Goal: Task Accomplishment & Management: Complete application form

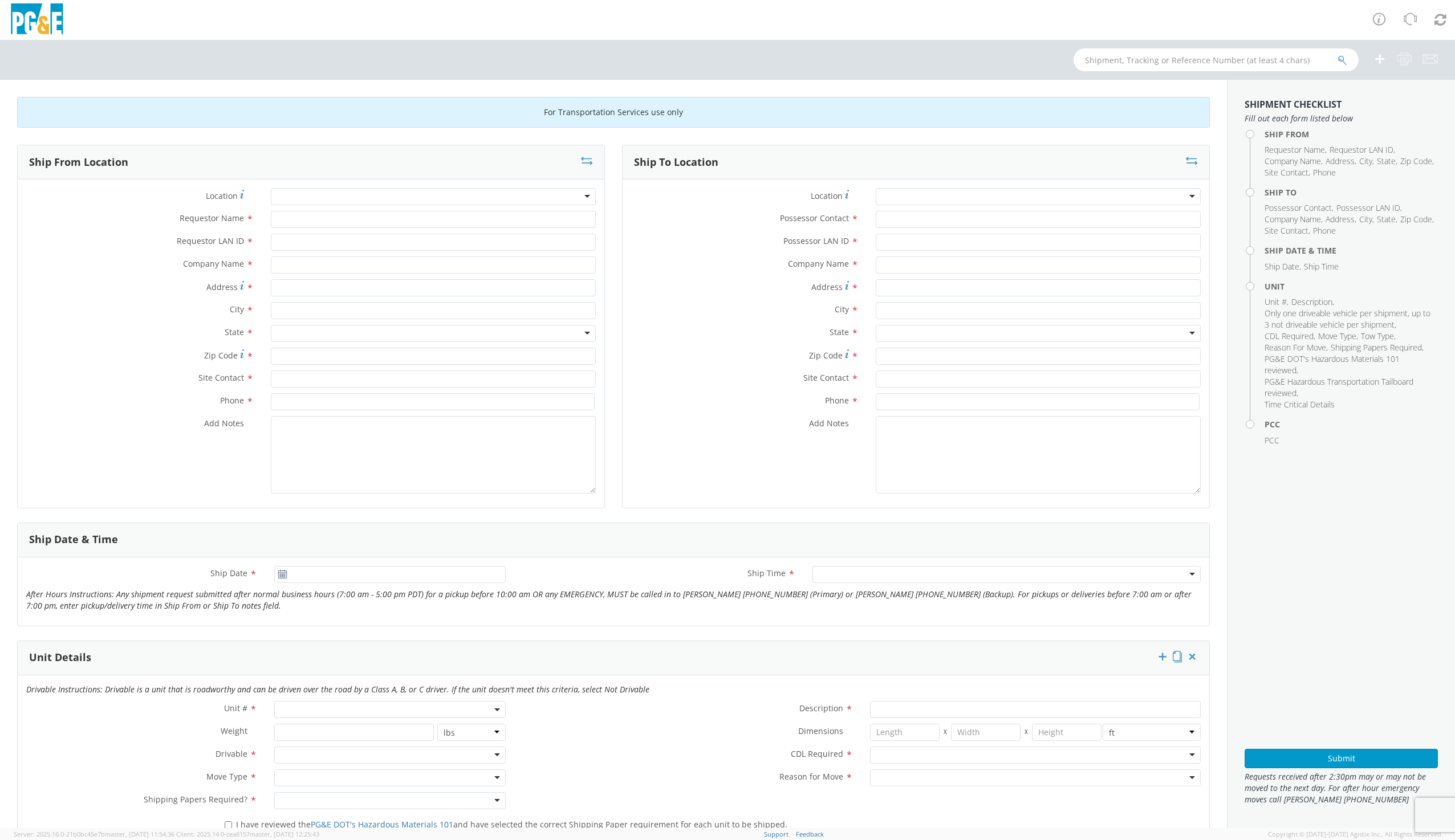
click at [299, 191] on div at bounding box center [433, 197] width 325 height 17
click at [311, 198] on div at bounding box center [433, 197] width 325 height 17
type input "dav"
type input "PG&E"
type input "316 L STREET"
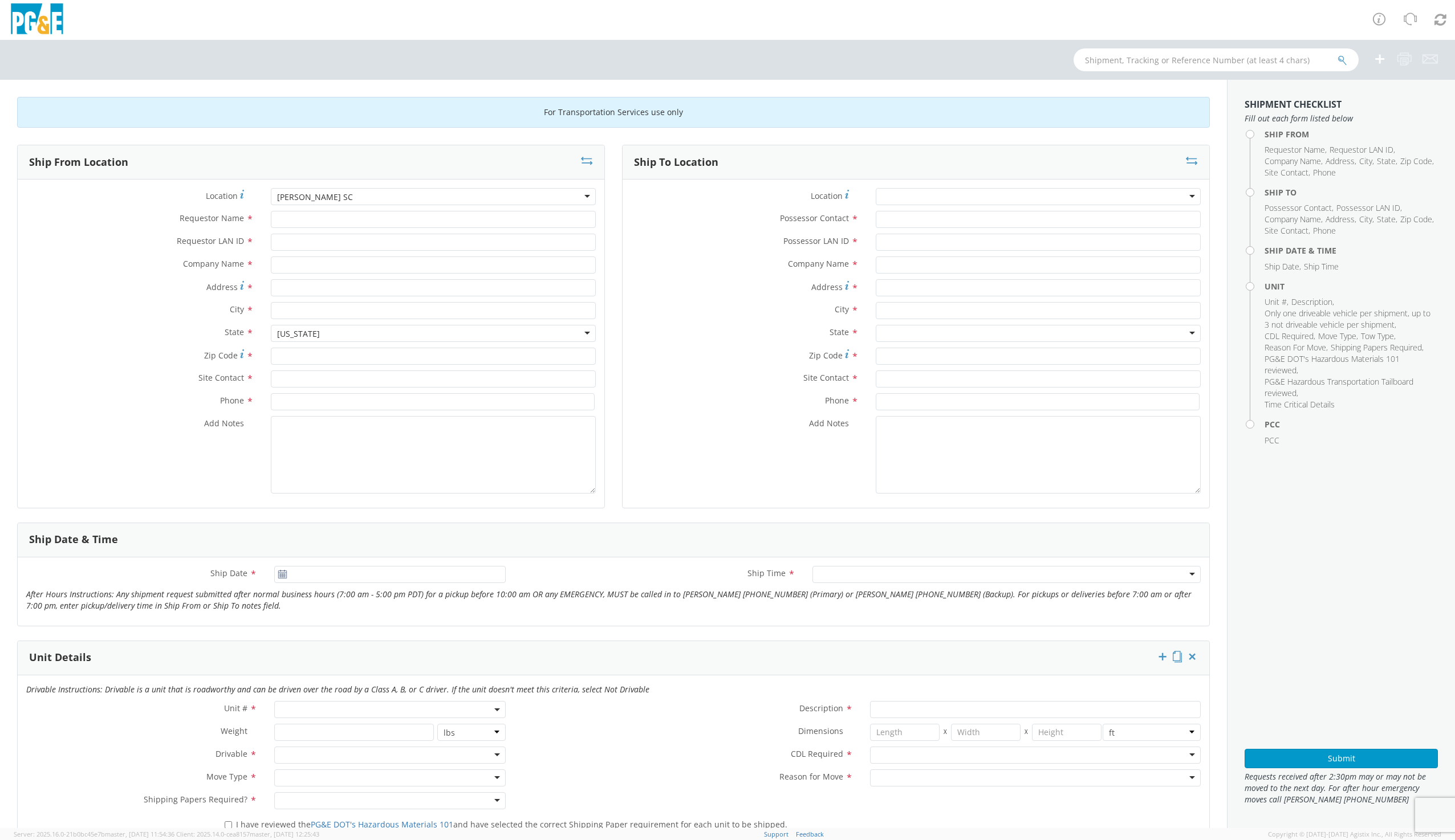
type input "DAVIS"
type input "95616"
click at [288, 218] on input "Requestor Name *" at bounding box center [433, 219] width 325 height 17
click at [330, 217] on input "Requestor Name *" at bounding box center [433, 219] width 325 height 17
type input "GLENN MOCHEL"
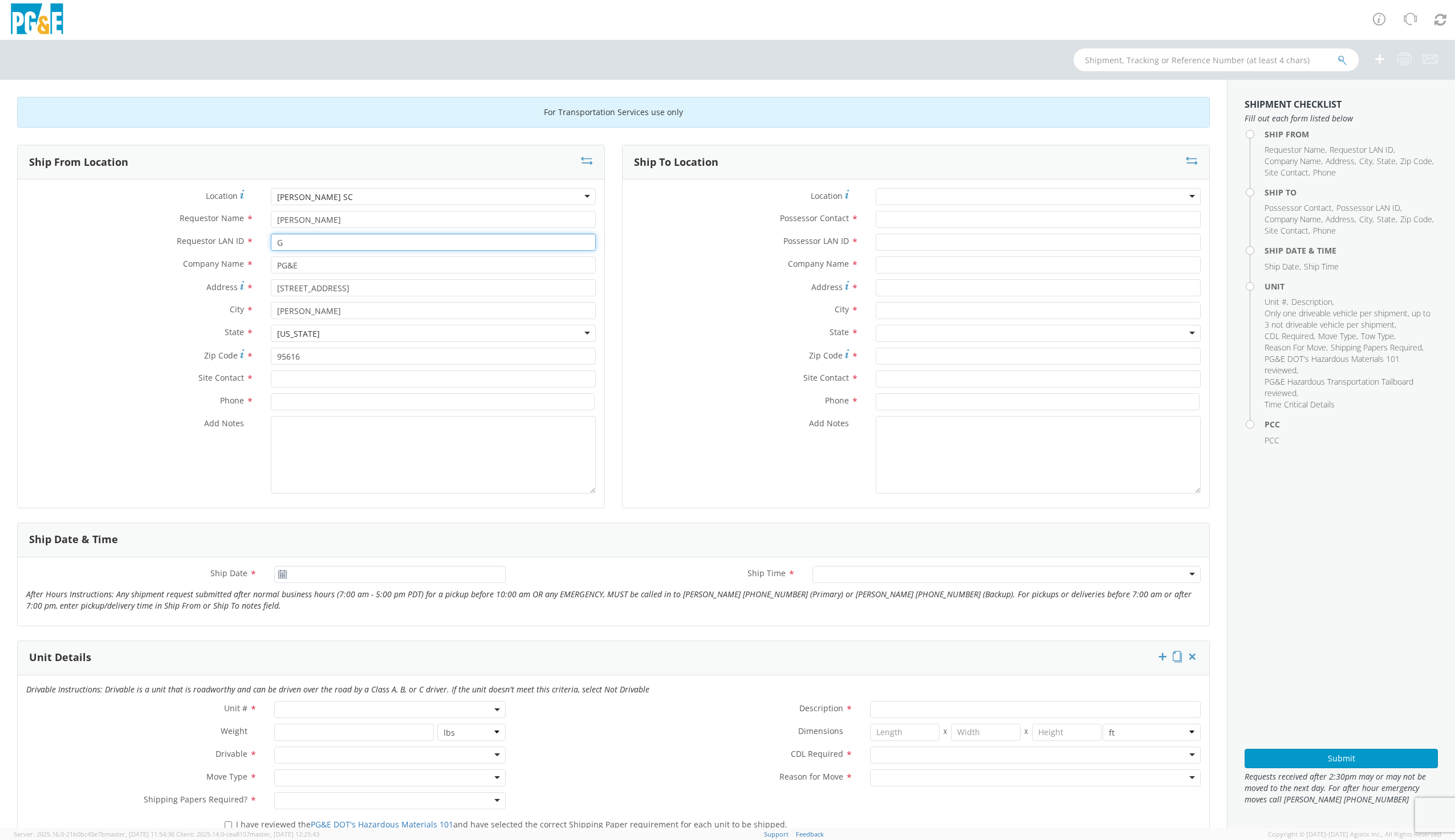
type input "G"
click at [315, 238] on input "G" at bounding box center [433, 242] width 325 height 17
click at [325, 193] on div "[PERSON_NAME] SC" at bounding box center [433, 197] width 325 height 17
click at [303, 247] on div "Location * Davis SC Davis SC (OBSOLETE) BURNEY SC - GC TRAILER (OBSOLETE) BURNE…" at bounding box center [311, 344] width 587 height 311
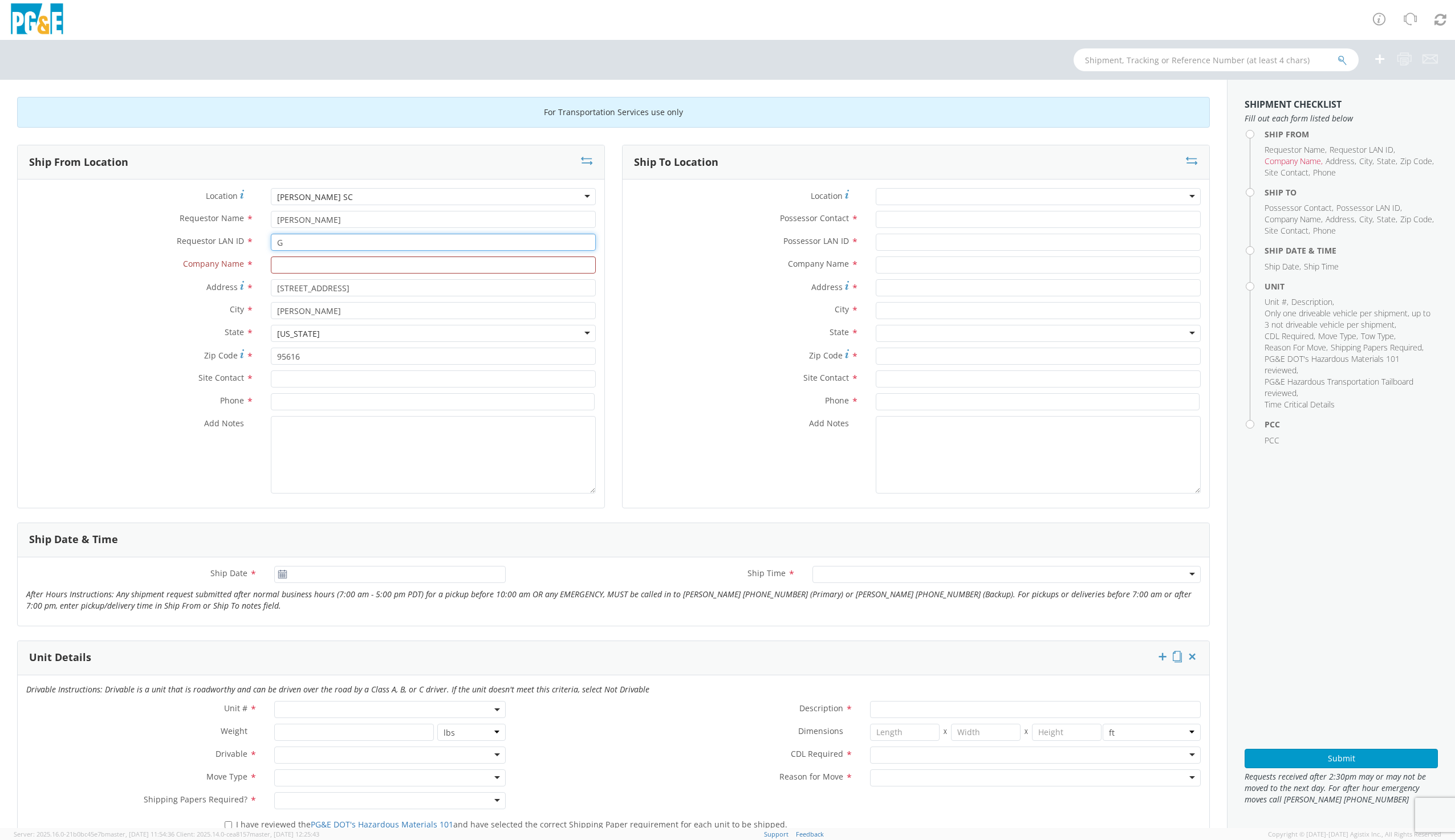
click at [319, 238] on input "G" at bounding box center [433, 242] width 325 height 17
type input "G"
type input "G1MN"
type input "PGE"
click at [298, 380] on input "text" at bounding box center [433, 379] width 325 height 17
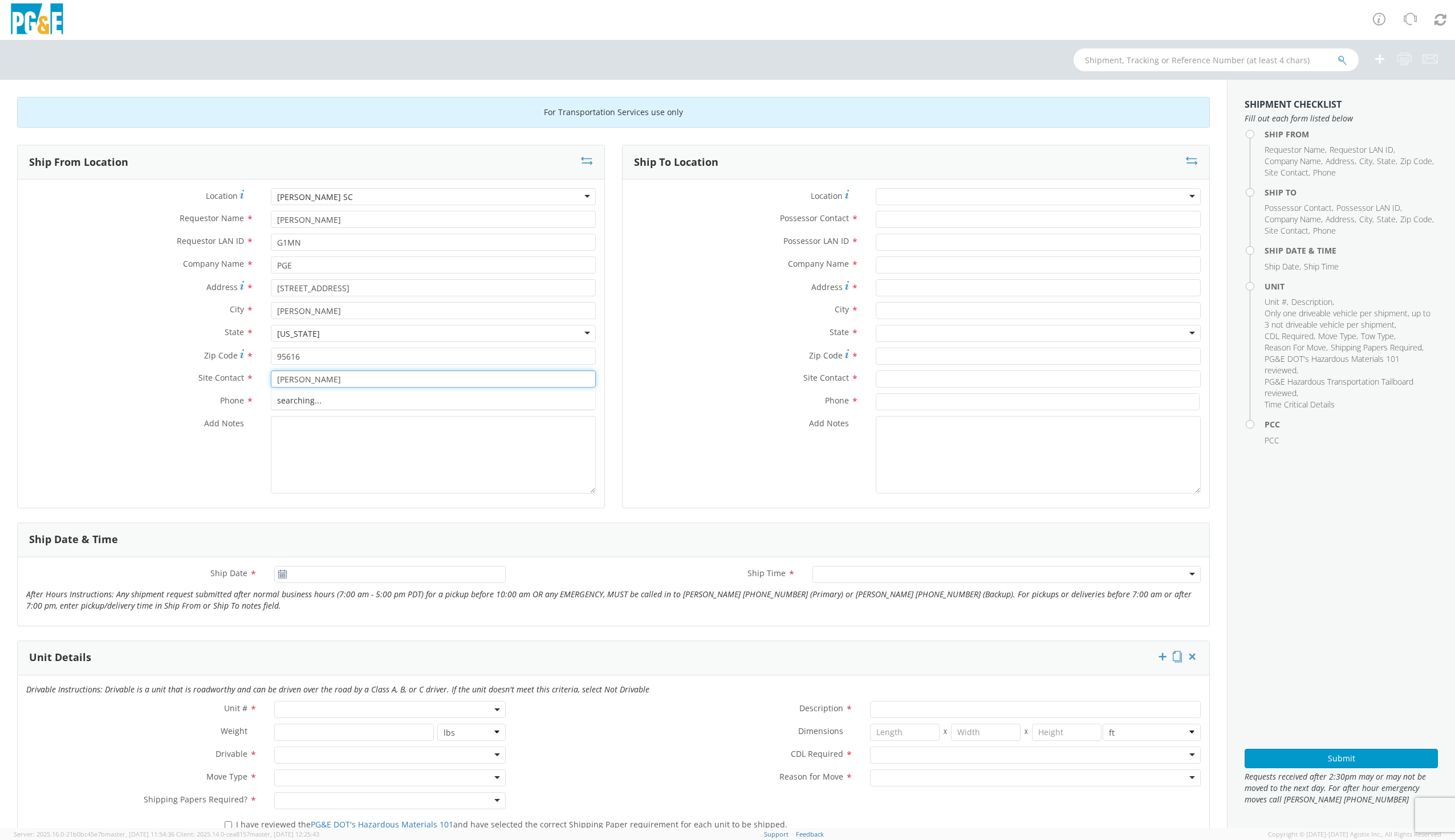
type input "GLENN MOCHEL"
type input "9169973446"
click at [913, 194] on div at bounding box center [1038, 197] width 325 height 17
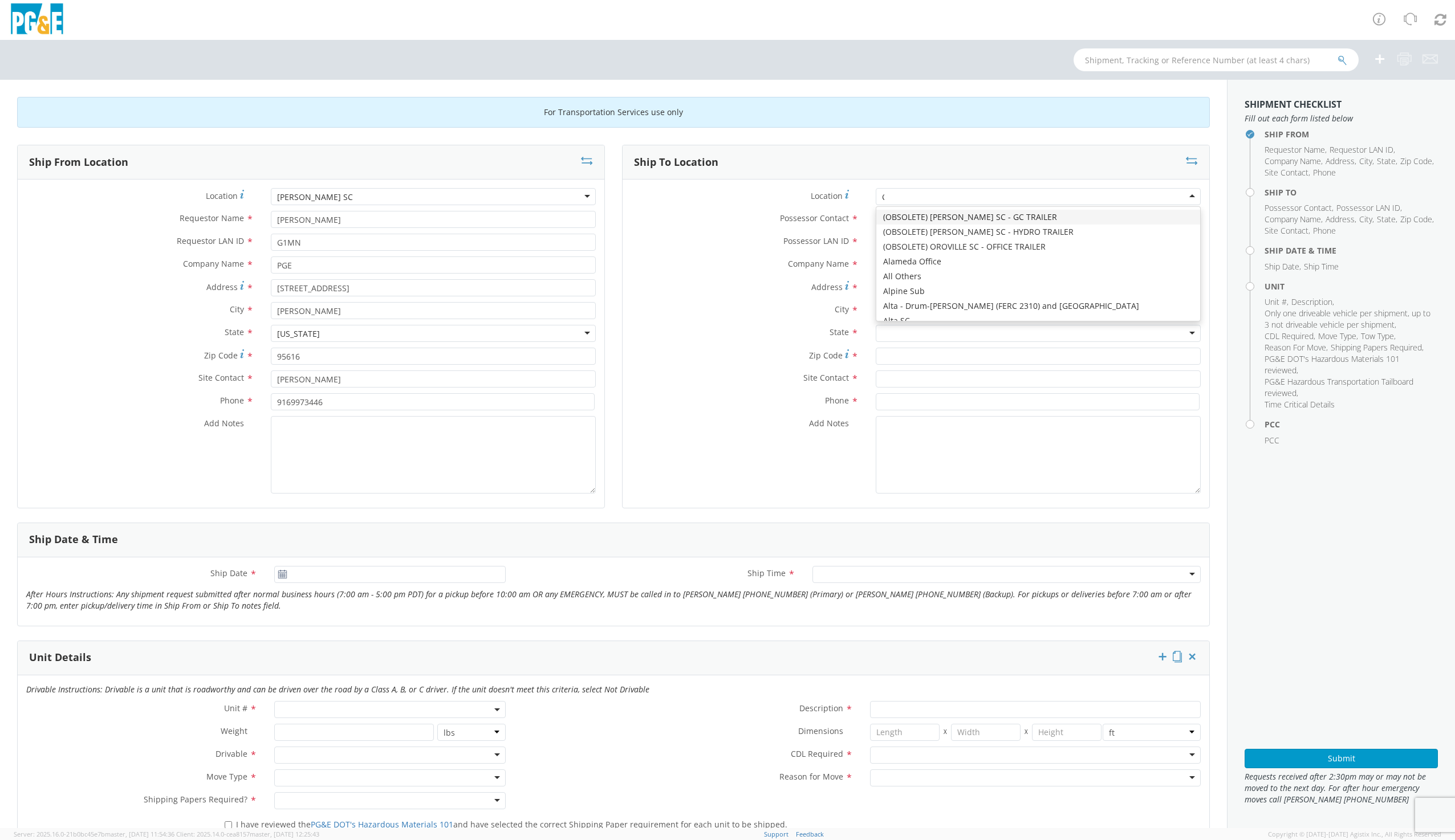
scroll to position [4117, 0]
type input "CUP"
type input "PG&E"
type input "10900 N BLANEY AVE"
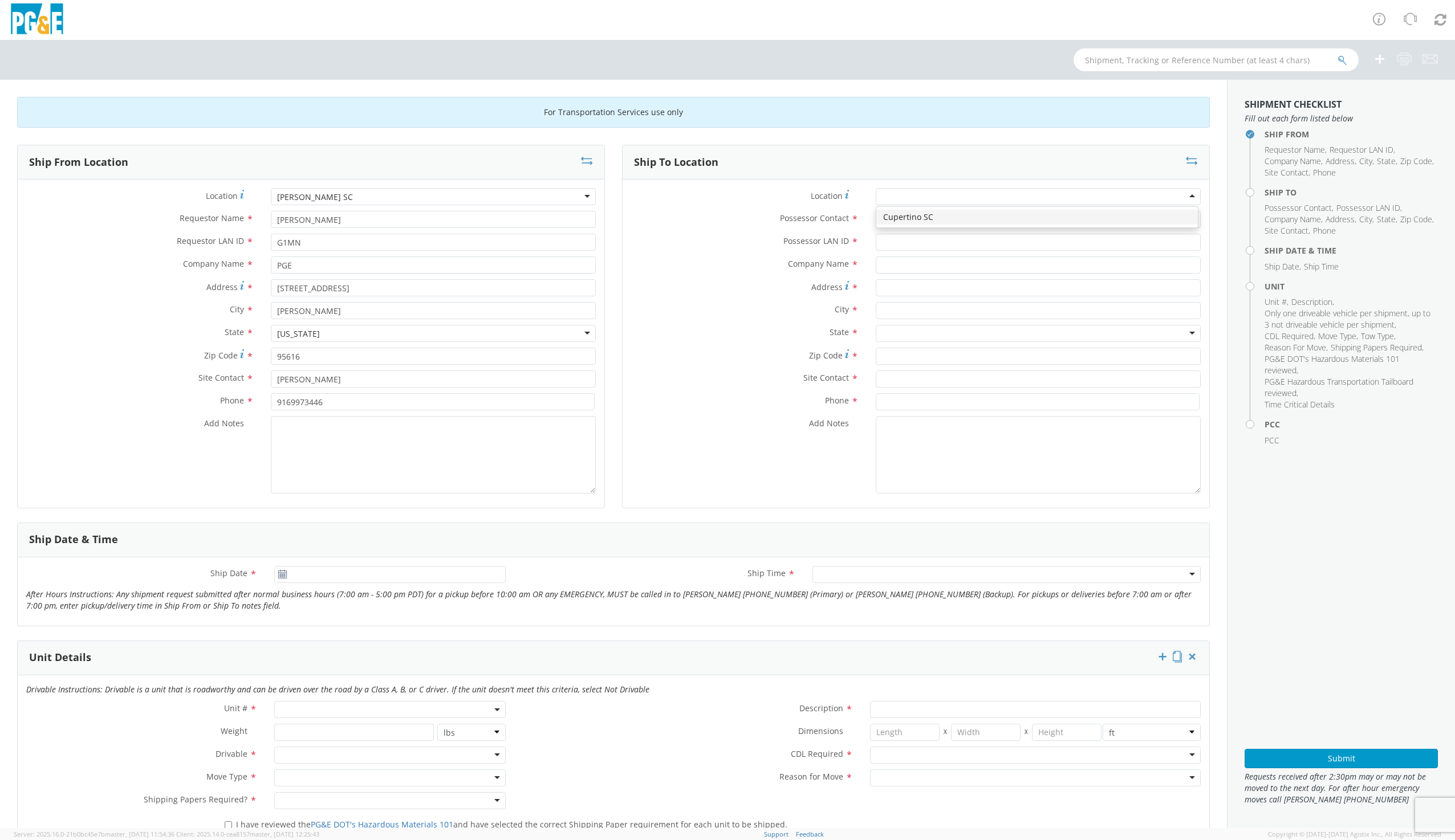
type input "CUPERTINO"
type input "95014"
click at [886, 219] on input "Possessor Contact *" at bounding box center [1038, 219] width 325 height 17
type input "RAUL NAVARETTE"
click at [896, 251] on div "Possessor LAN ID *" at bounding box center [916, 245] width 587 height 23
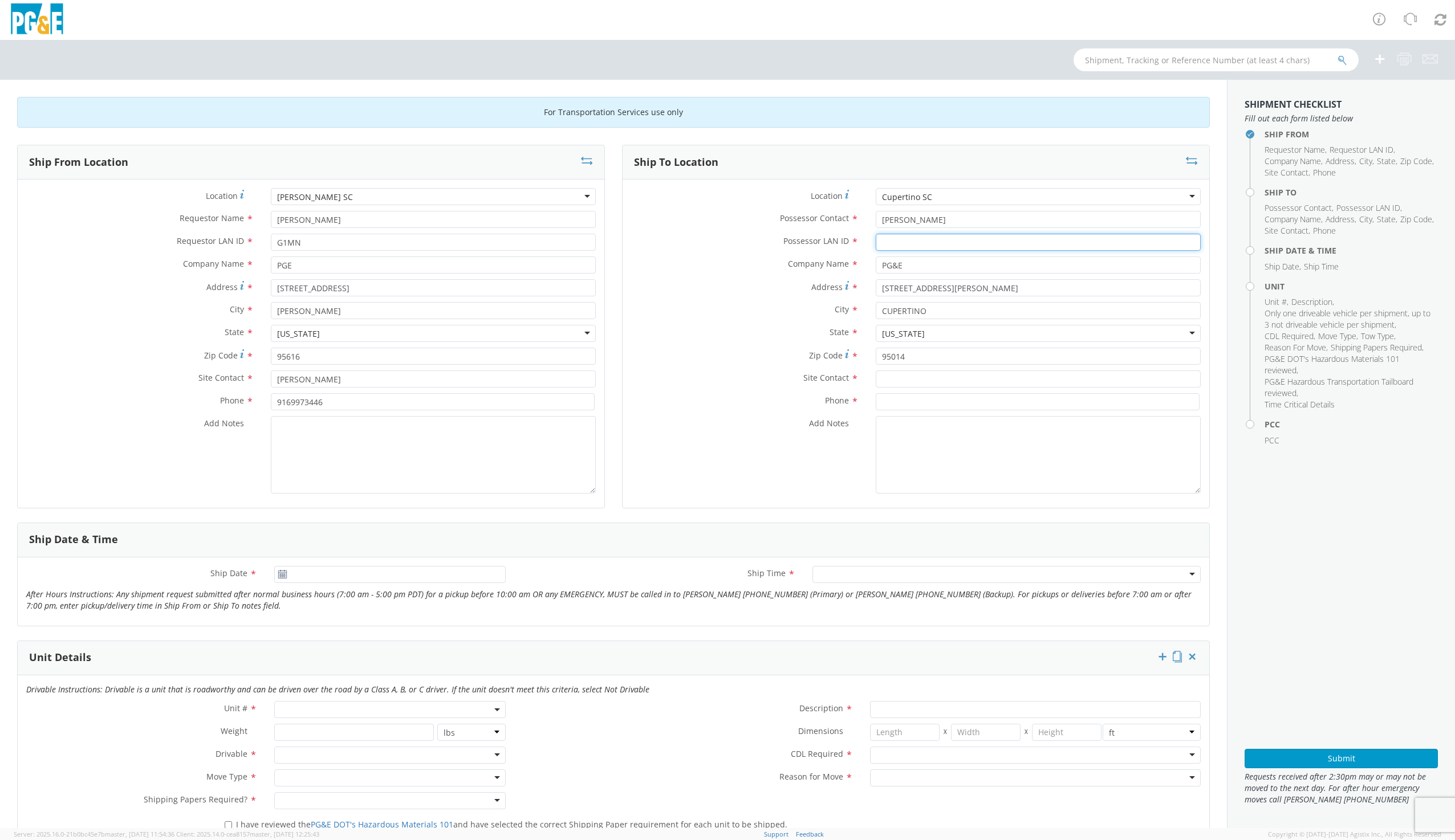
click at [899, 245] on input "Possessor LAN ID *" at bounding box center [1038, 242] width 325 height 17
type input "RAND"
click at [888, 382] on input "text" at bounding box center [1038, 379] width 325 height 17
type input "RAUL NAVARETTE"
click at [902, 402] on input at bounding box center [1037, 401] width 324 height 17
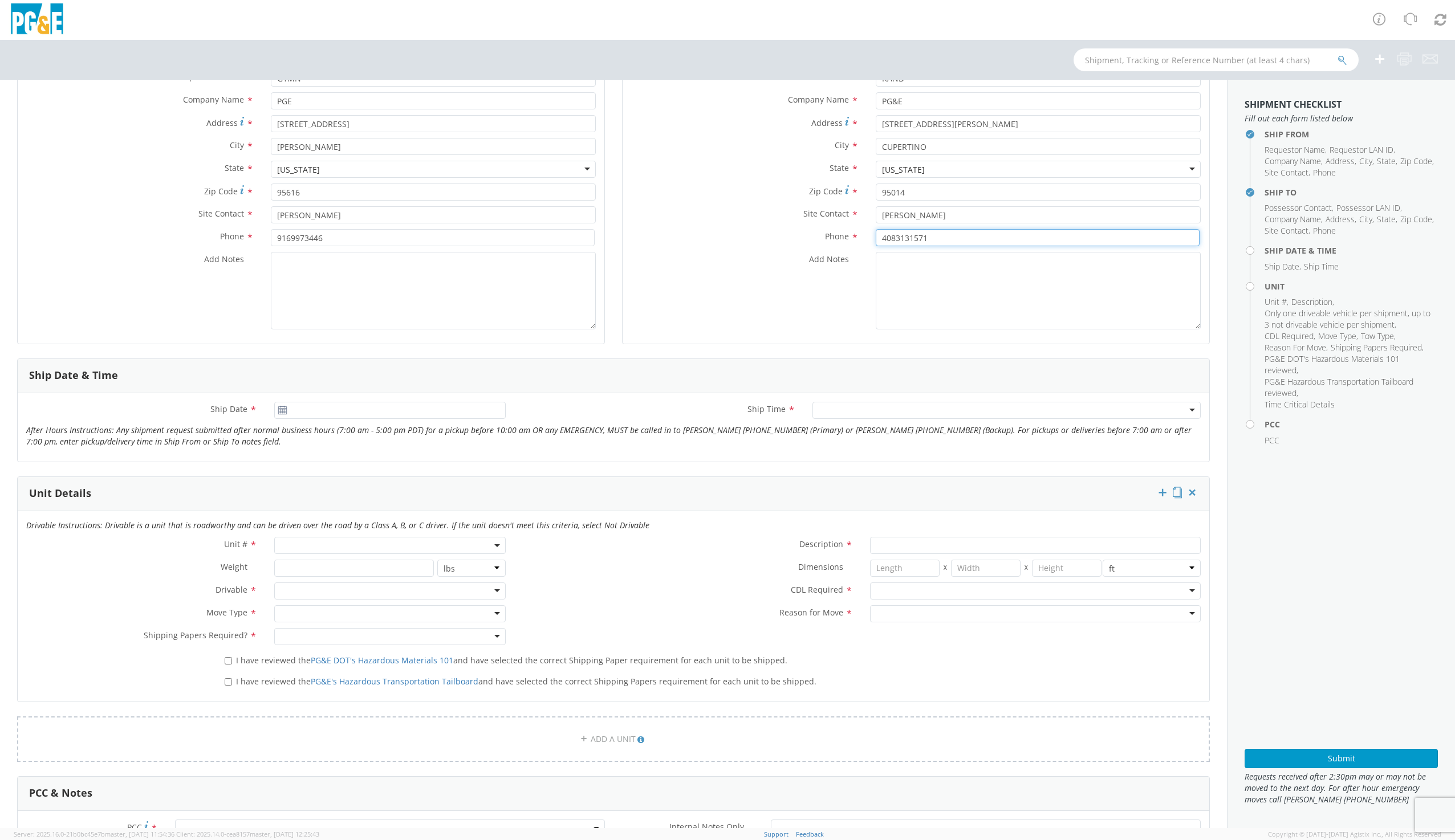
scroll to position [171, 0]
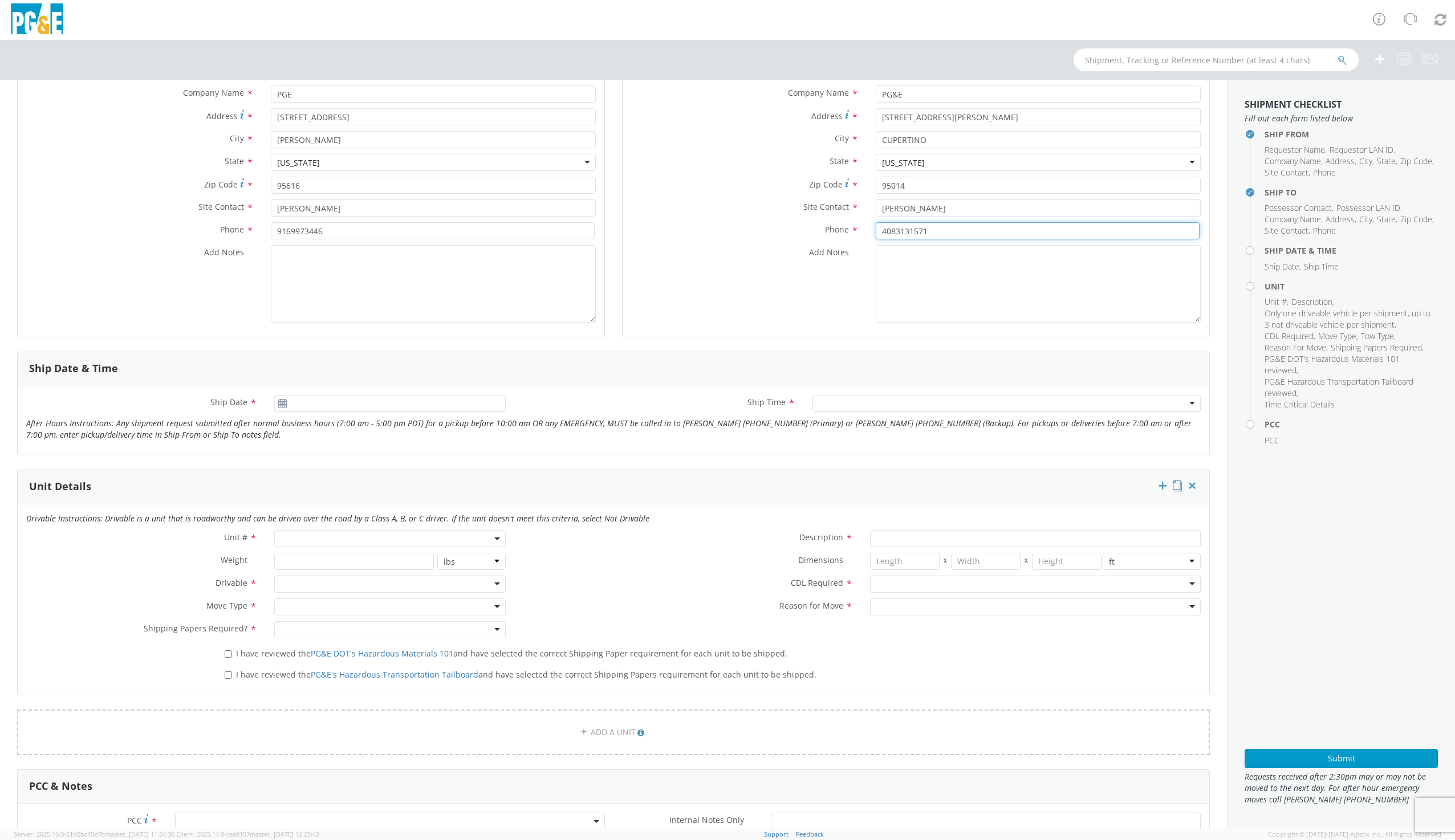
type input "4083131571"
click at [289, 408] on input "08/14/2025" at bounding box center [389, 403] width 231 height 17
click at [394, 492] on td "15" at bounding box center [394, 492] width 19 height 17
type input "08/15/2025"
click at [813, 404] on div at bounding box center [1007, 403] width 389 height 17
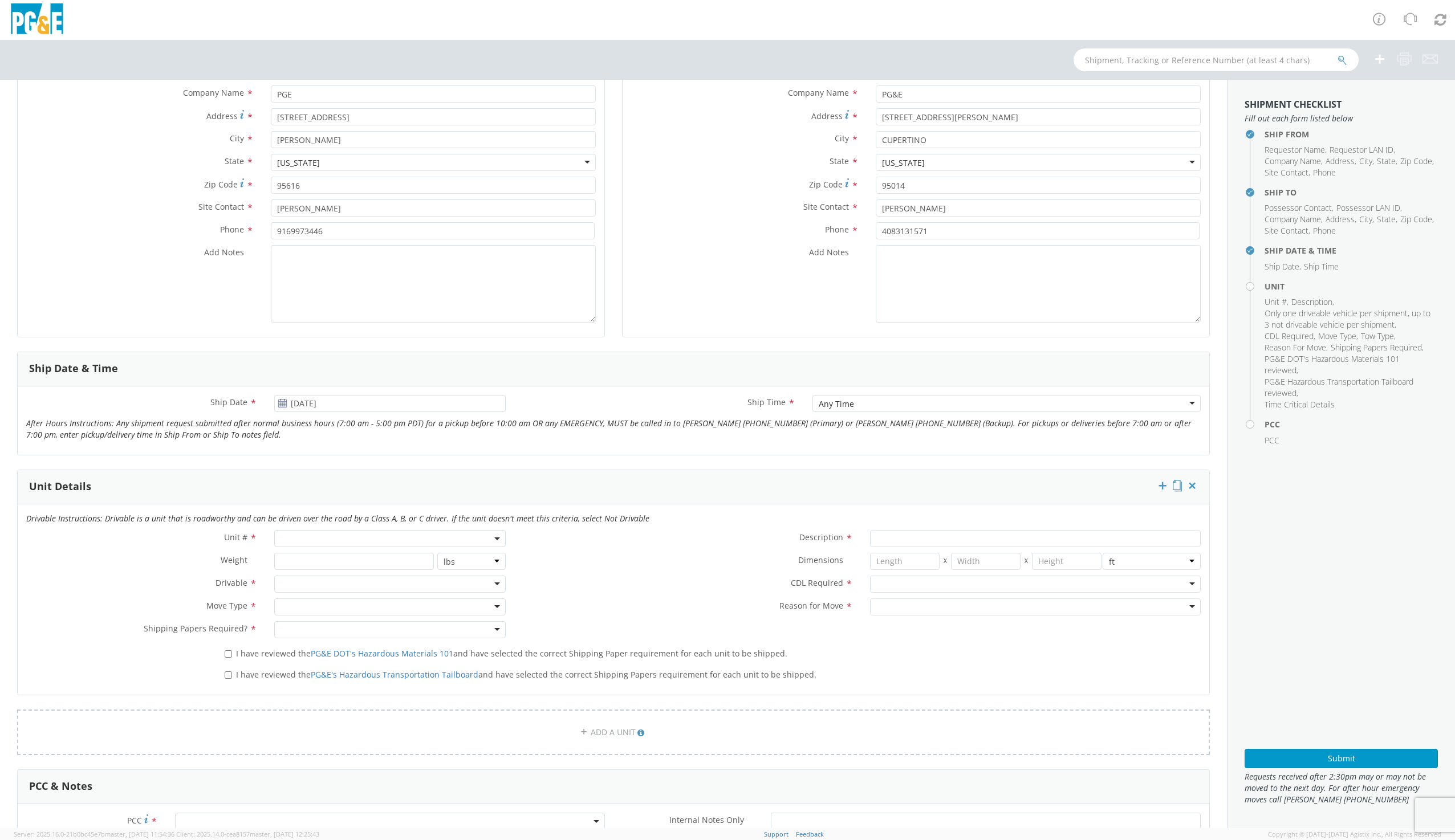
click at [300, 541] on span at bounding box center [389, 538] width 231 height 17
click at [297, 553] on input "search" at bounding box center [389, 557] width 223 height 17
type input "B31213"
type input "TRUCK; HEAVY GAS W/SKID COMP 2T"
type input "33000"
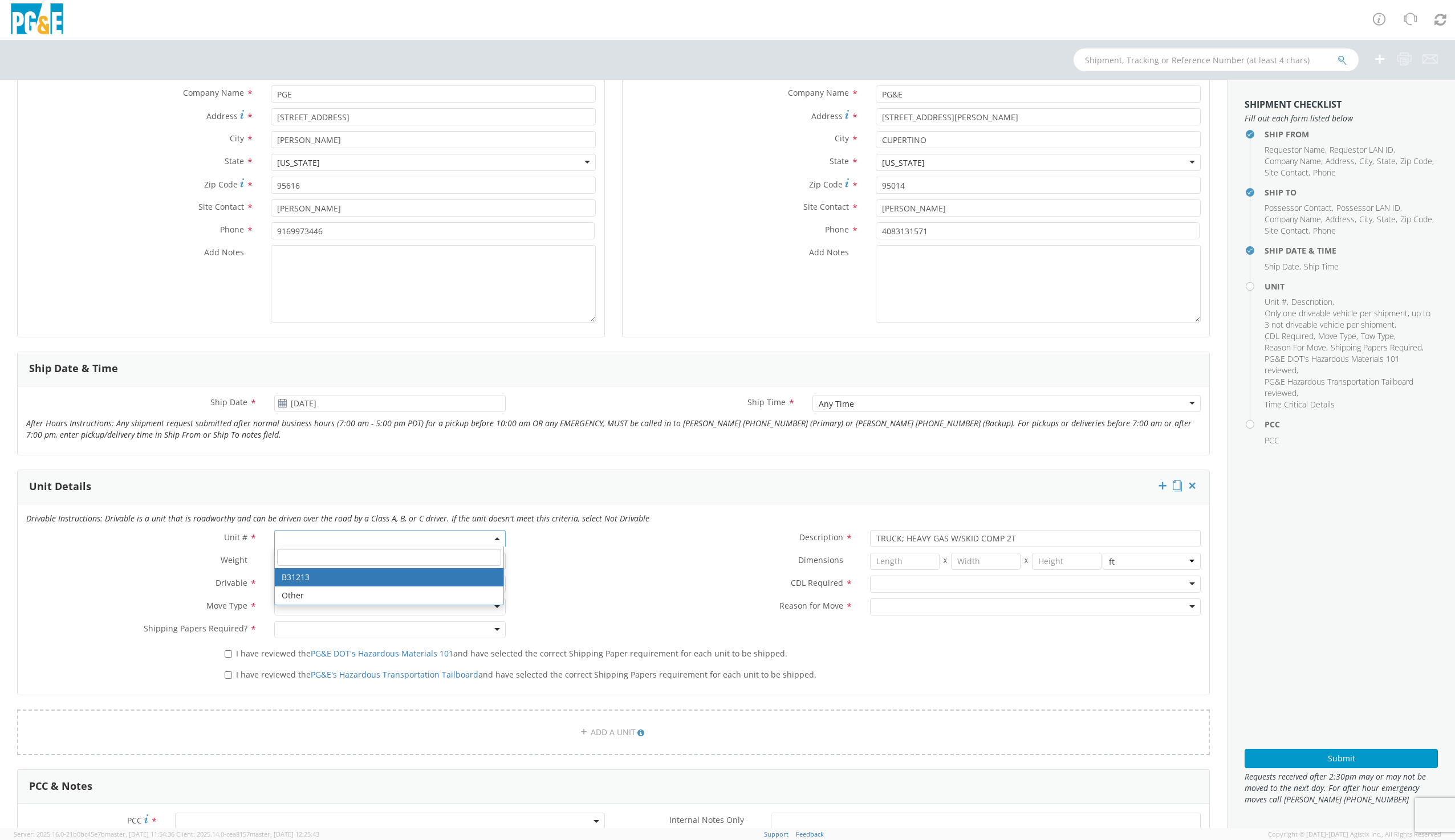
select select "B31213"
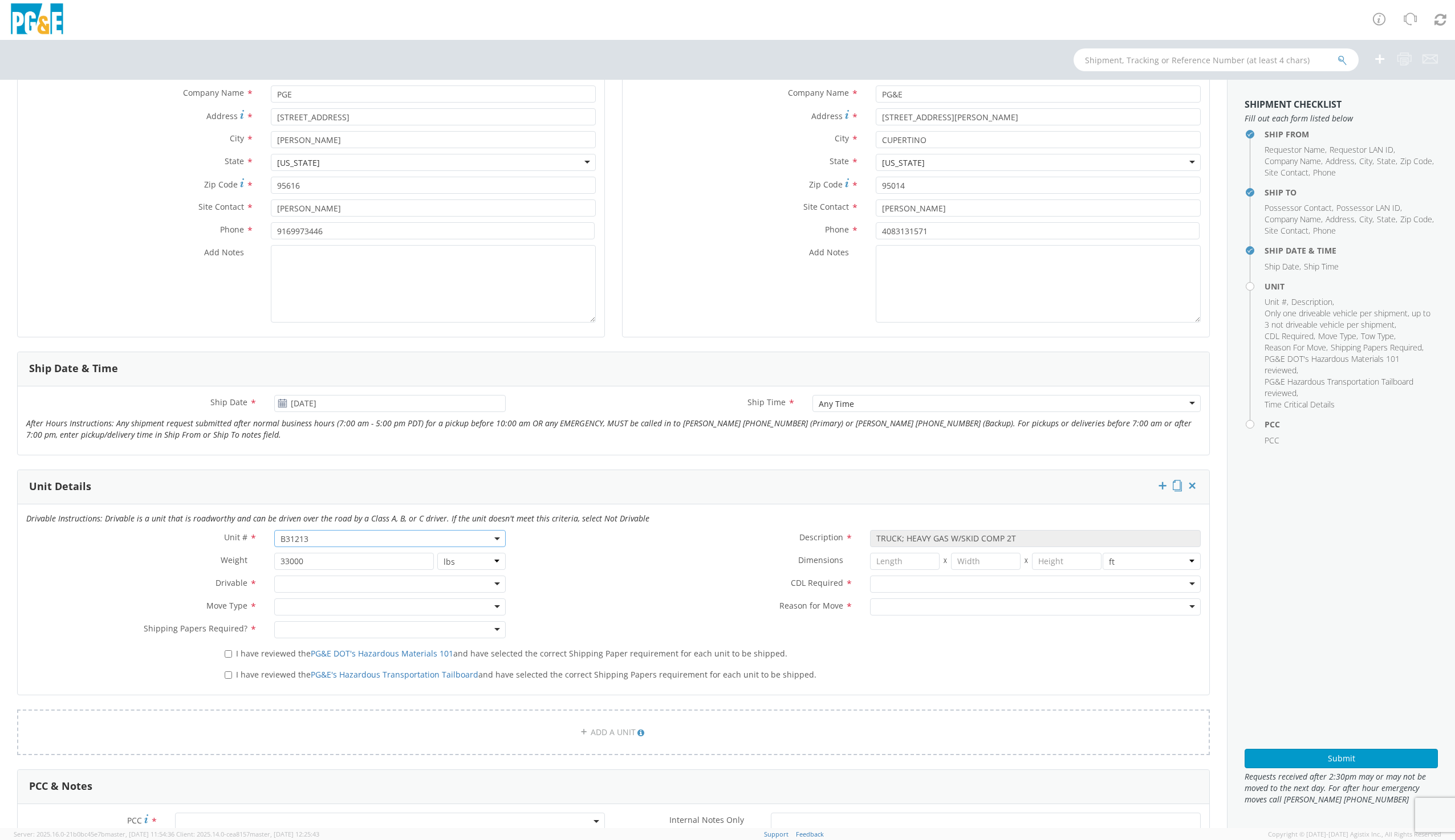
click at [301, 583] on div at bounding box center [389, 584] width 231 height 17
click at [291, 606] on div at bounding box center [389, 606] width 231 height 17
click at [281, 630] on input "select-one" at bounding box center [282, 630] width 3 height 12
click at [231, 654] on label "I have reviewed the PG&E DOT's Hazardous Materials 101 and have selected the co…" at bounding box center [507, 652] width 565 height 13
click at [231, 654] on input "I have reviewed the PG&E DOT's Hazardous Materials 101 and have selected the co…" at bounding box center [228, 654] width 7 height 7
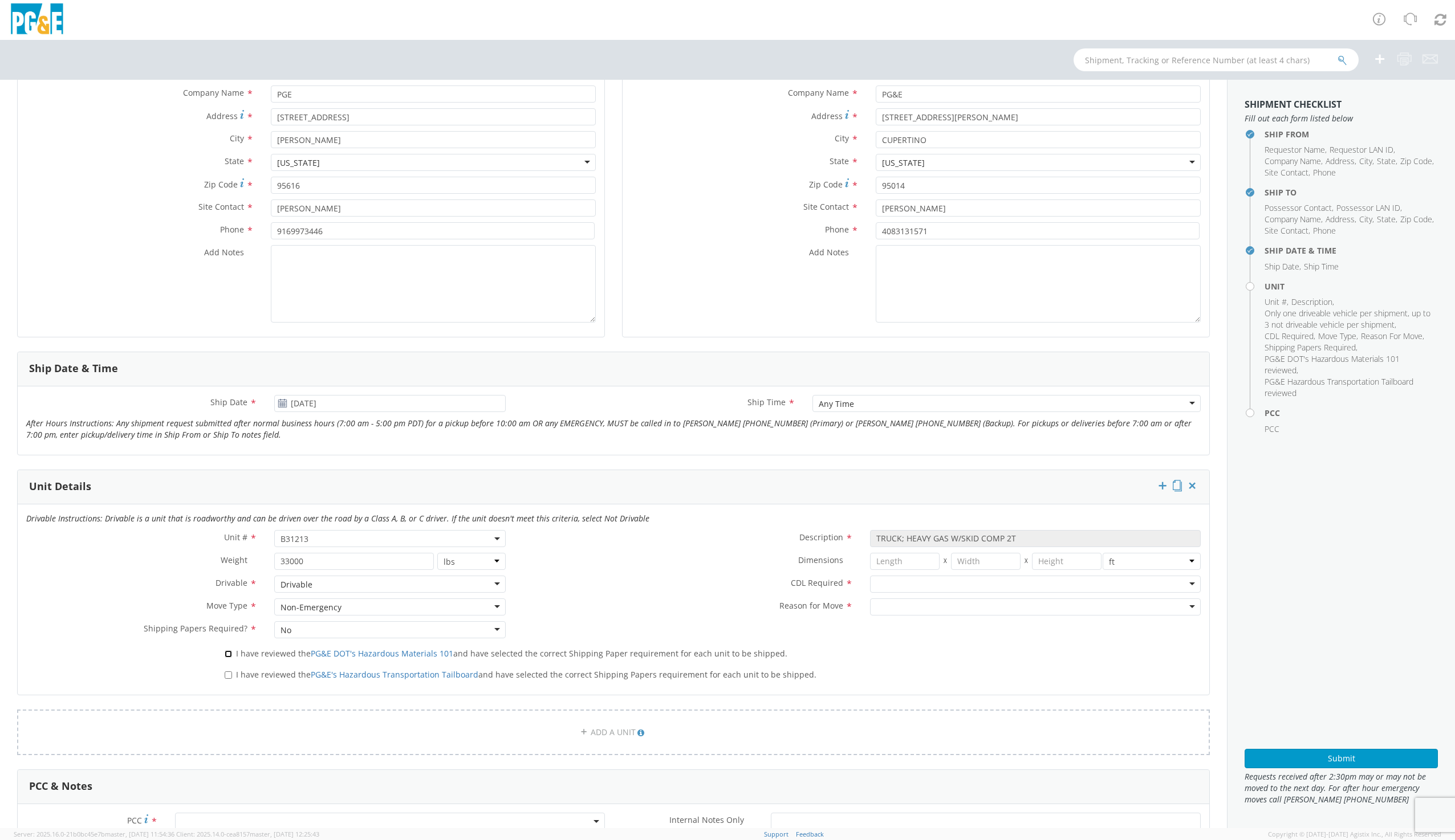
checkbox input "true"
click at [231, 670] on label "I have reviewed the PG&E's Hazardous Transportation Tailboard and have selected…" at bounding box center [521, 674] width 594 height 13
click at [231, 671] on input "I have reviewed the PG&E's Hazardous Transportation Tailboard and have selected…" at bounding box center [228, 674] width 7 height 7
checkbox input "true"
click at [892, 584] on div at bounding box center [1035, 584] width 331 height 17
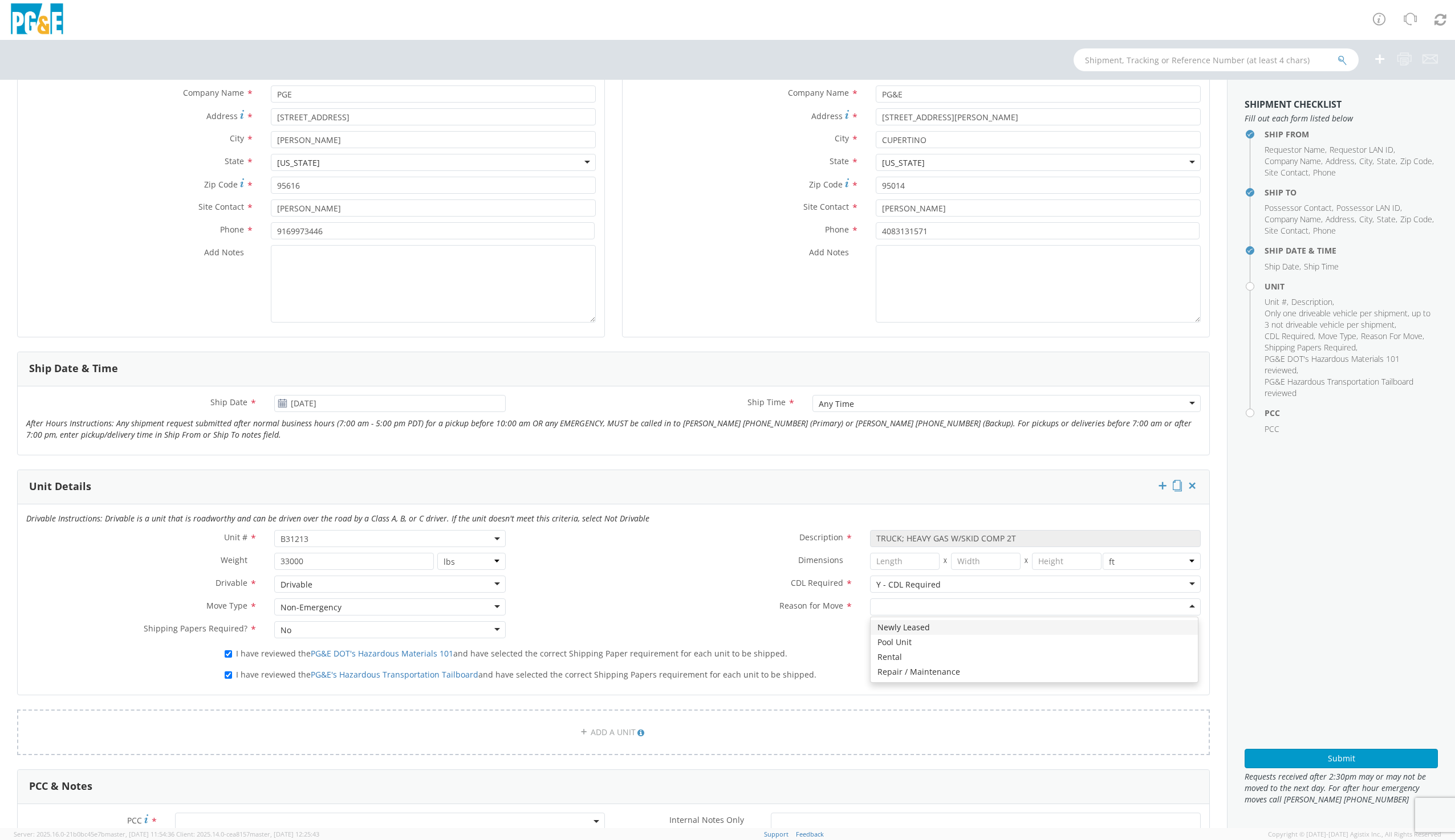
click at [883, 610] on div at bounding box center [1035, 606] width 331 height 17
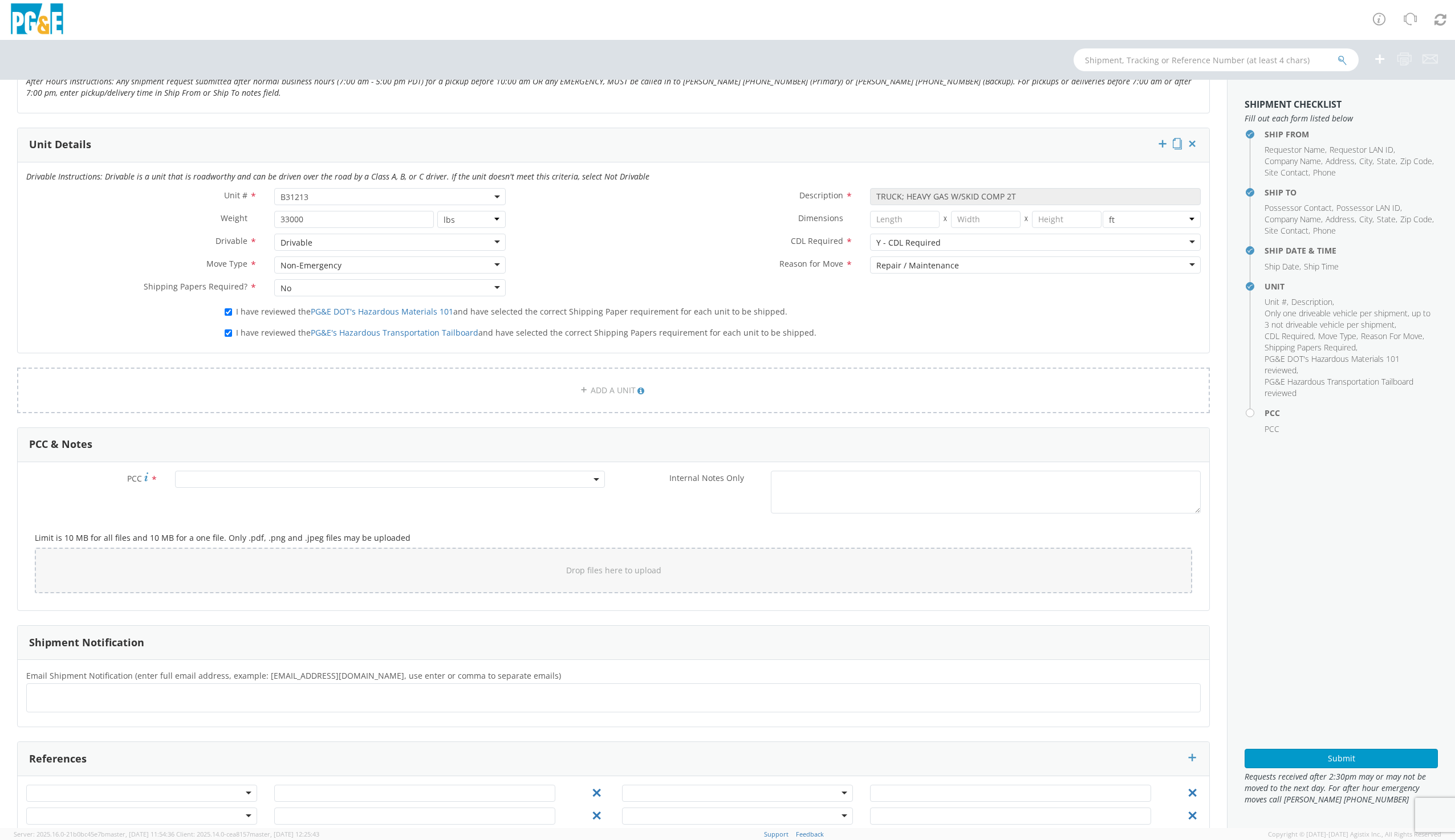
scroll to position [538, 0]
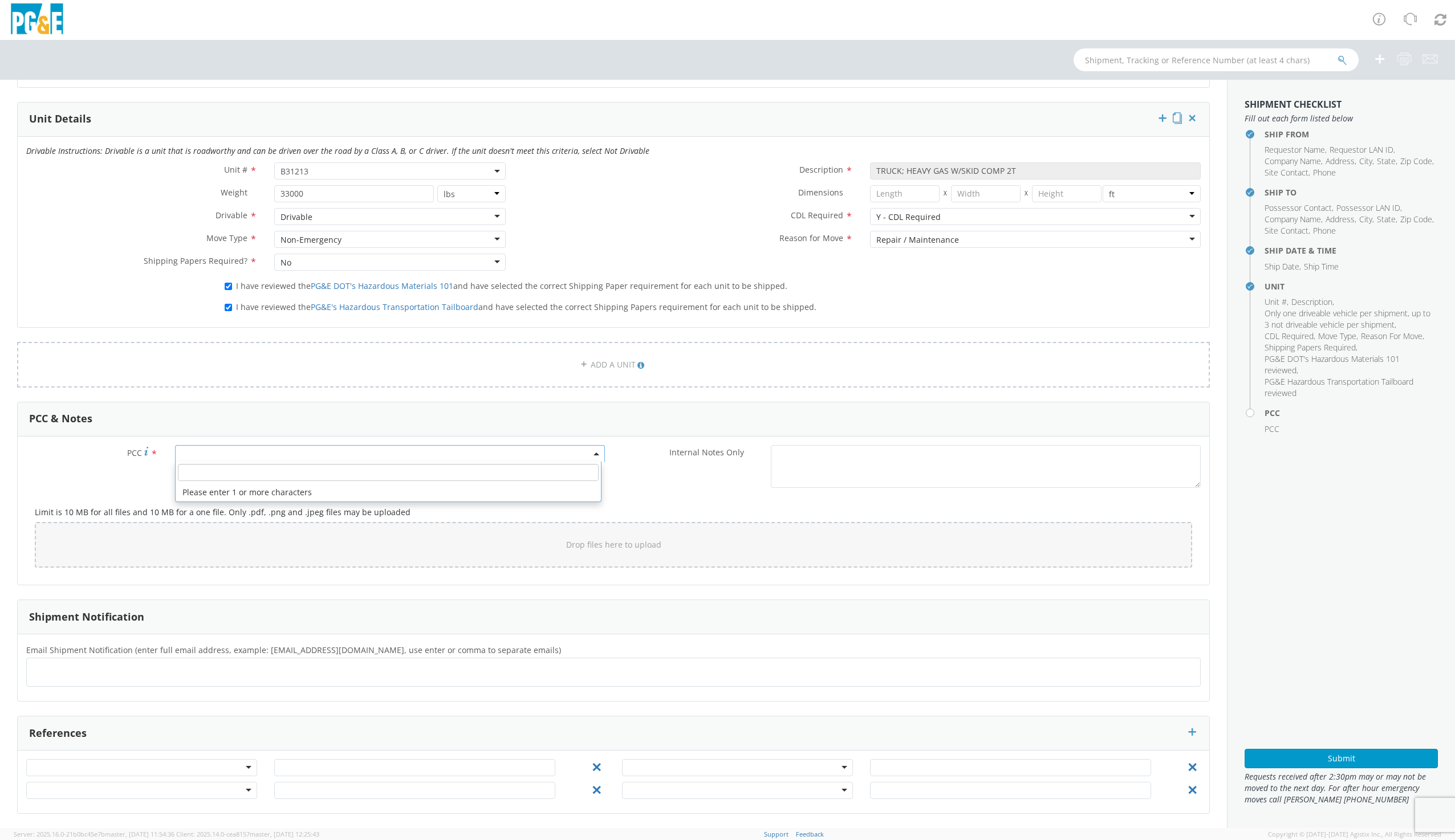
click at [274, 454] on span at bounding box center [390, 454] width 430 height 17
click at [264, 476] on input "number" at bounding box center [389, 472] width 421 height 17
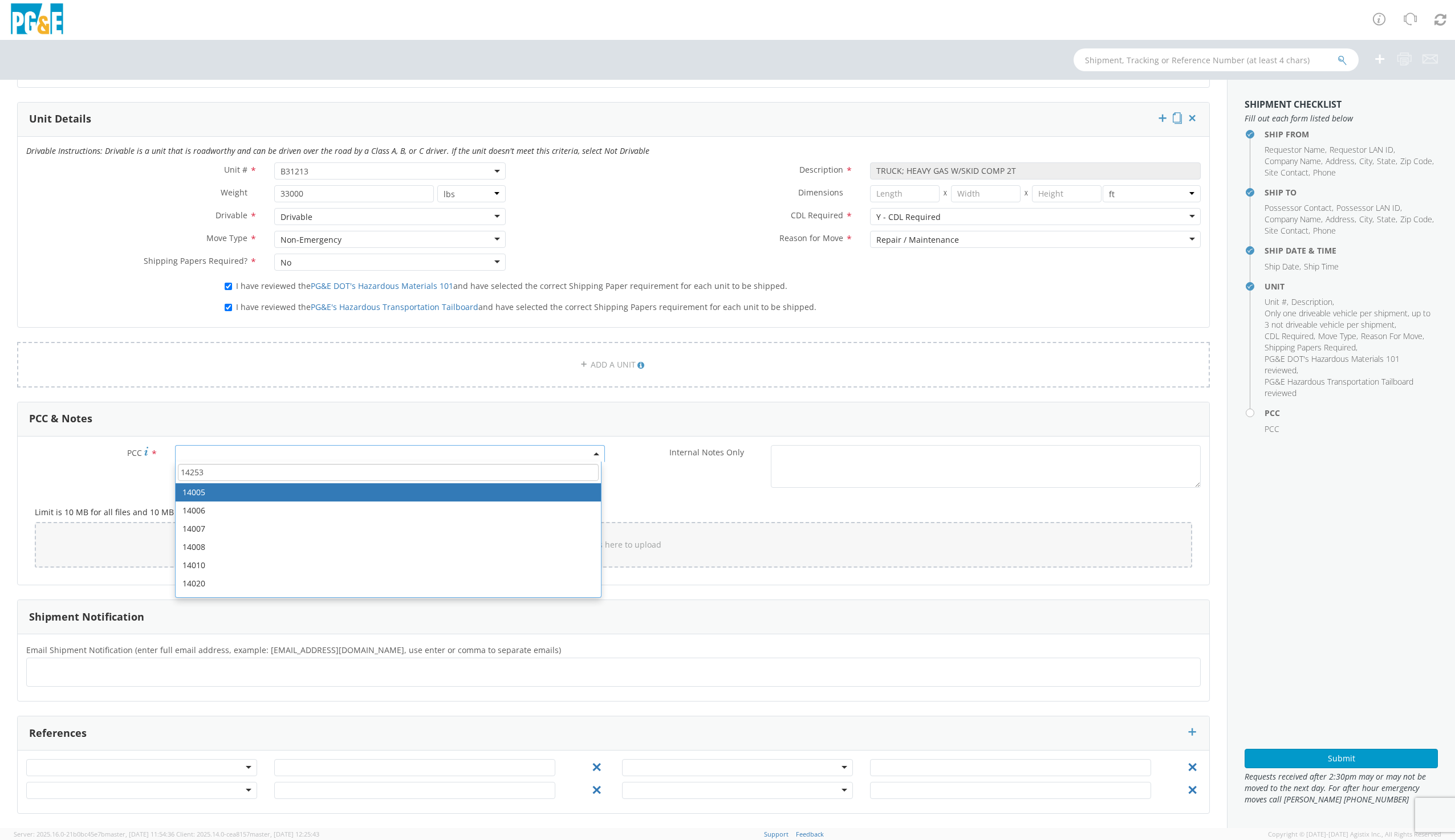
click at [217, 470] on input "14253" at bounding box center [389, 472] width 421 height 17
click at [212, 472] on input "14253" at bounding box center [389, 472] width 421 height 17
click at [210, 472] on input "14253" at bounding box center [389, 472] width 421 height 17
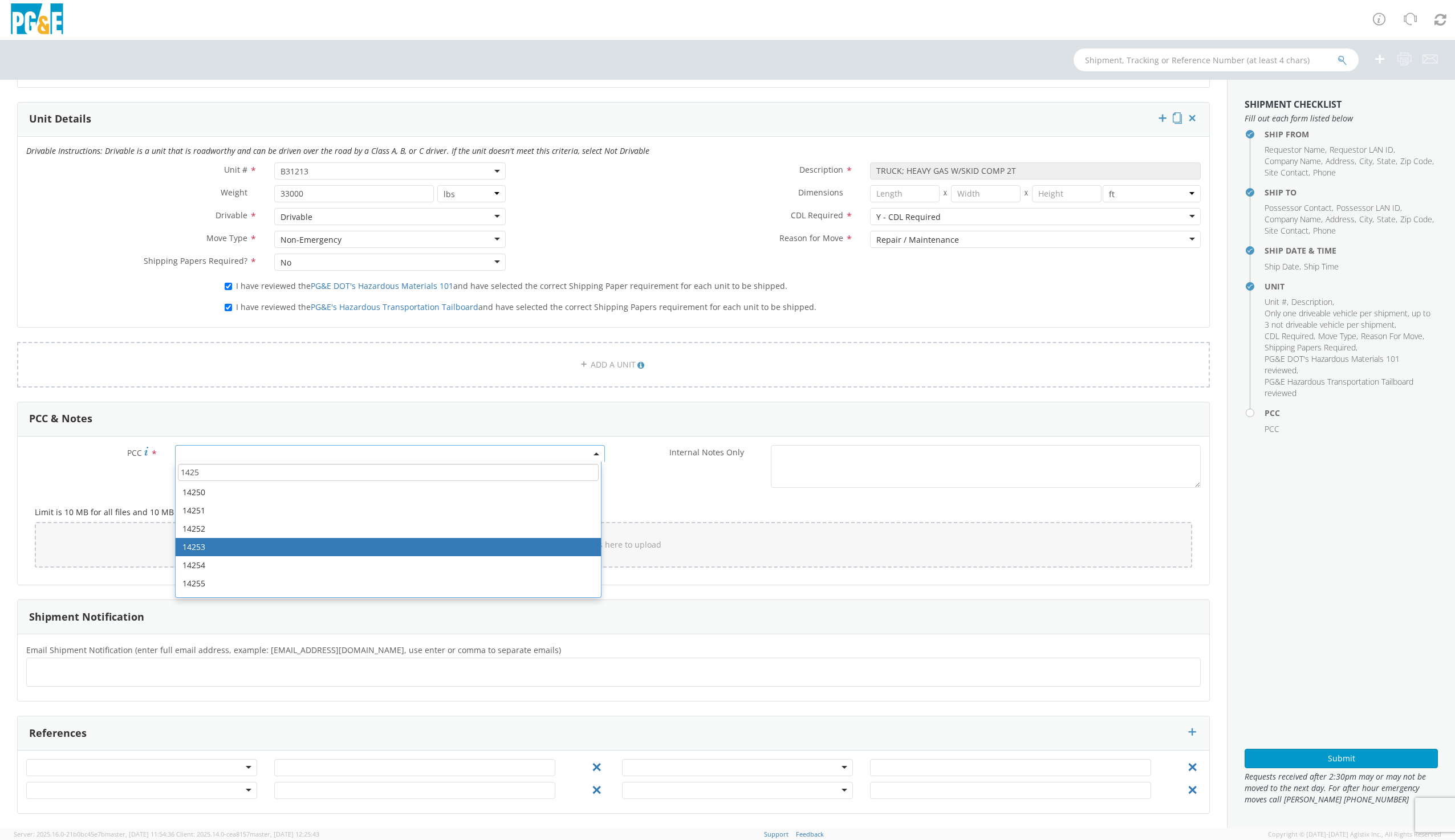
type input "1425"
select select "14253"
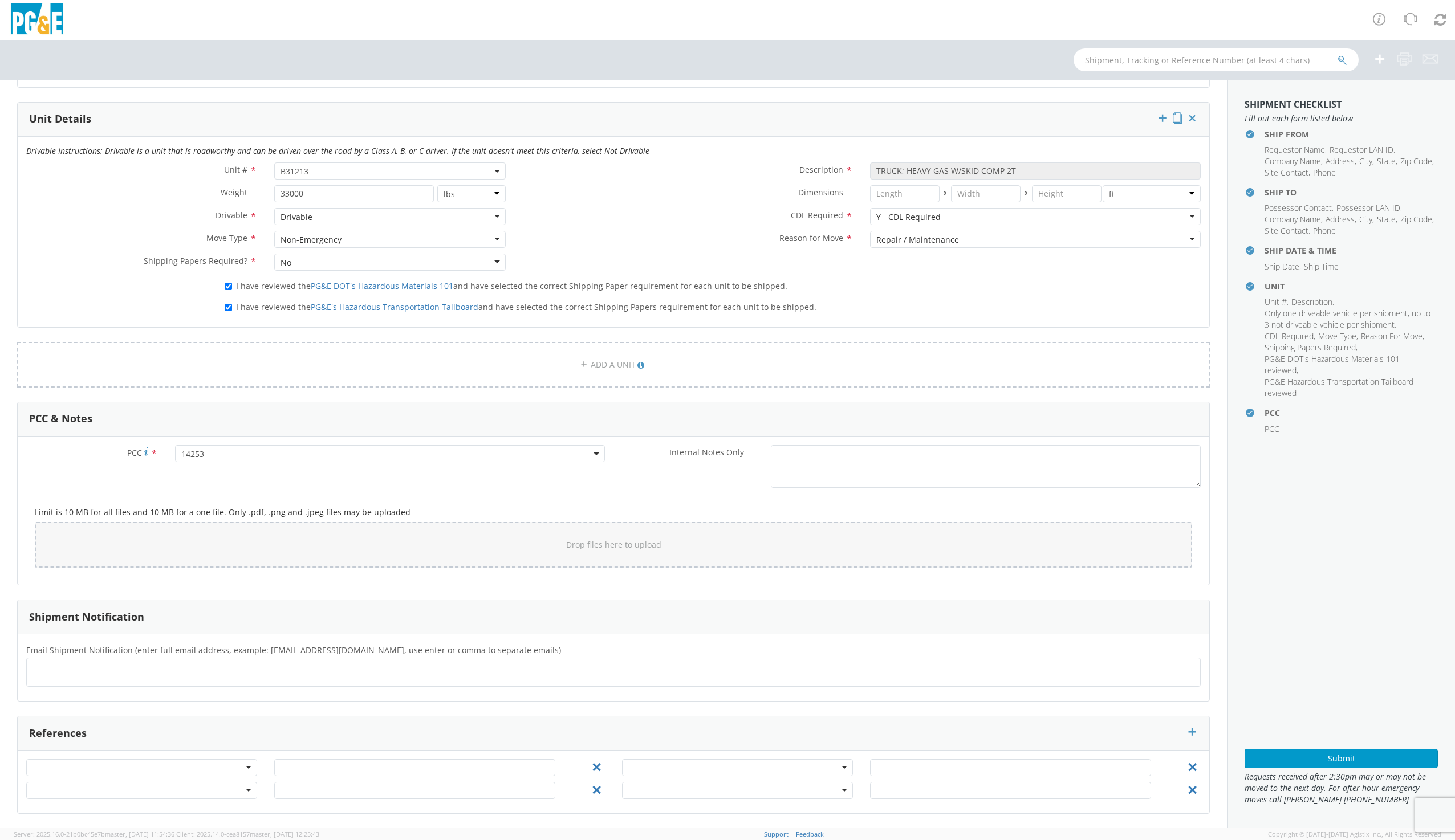
click at [106, 680] on ul at bounding box center [613, 672] width 1164 height 19
type input "IAV2@PGE.COM"
type input "G1MN@PGE.COM"
type input "TSD5@PGE.COM"
type input "T"
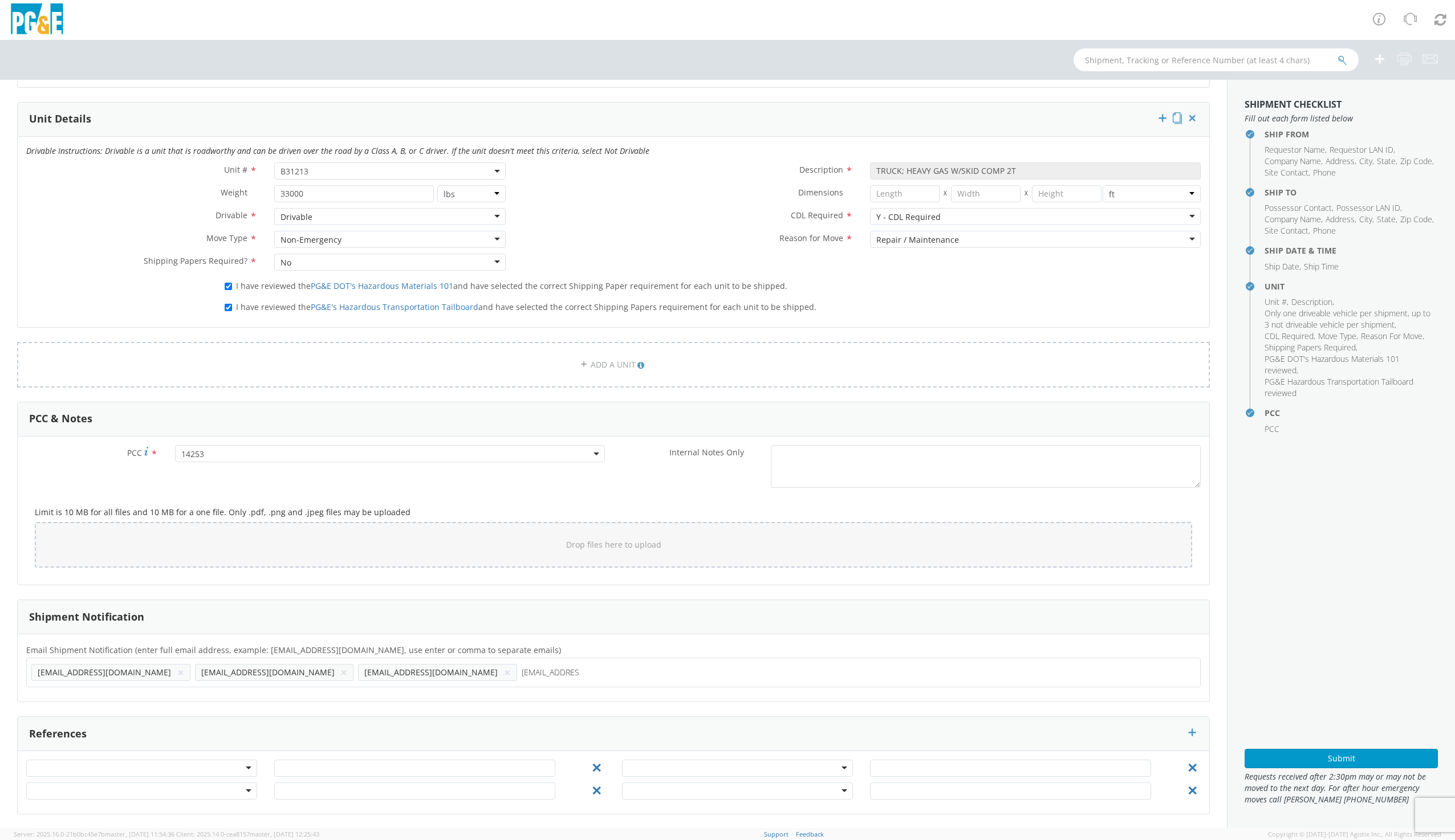
type input "RAND@PGE.COM"
click at [433, 671] on ul "IAV2@PGE.COM × G1MN@PGE.COM × TSD5@PGE.COM × RAND@PGE.COM ×" at bounding box center [613, 672] width 1164 height 19
click at [421, 670] on ul "IAV2@PGE.COM × G1MN@PGE.COM × TSD5@PGE.COM × RAND@PGE.COM ×" at bounding box center [613, 672] width 1164 height 19
type input "TJTO@PGE.COM"
click at [1334, 755] on button "Submit" at bounding box center [1341, 758] width 193 height 19
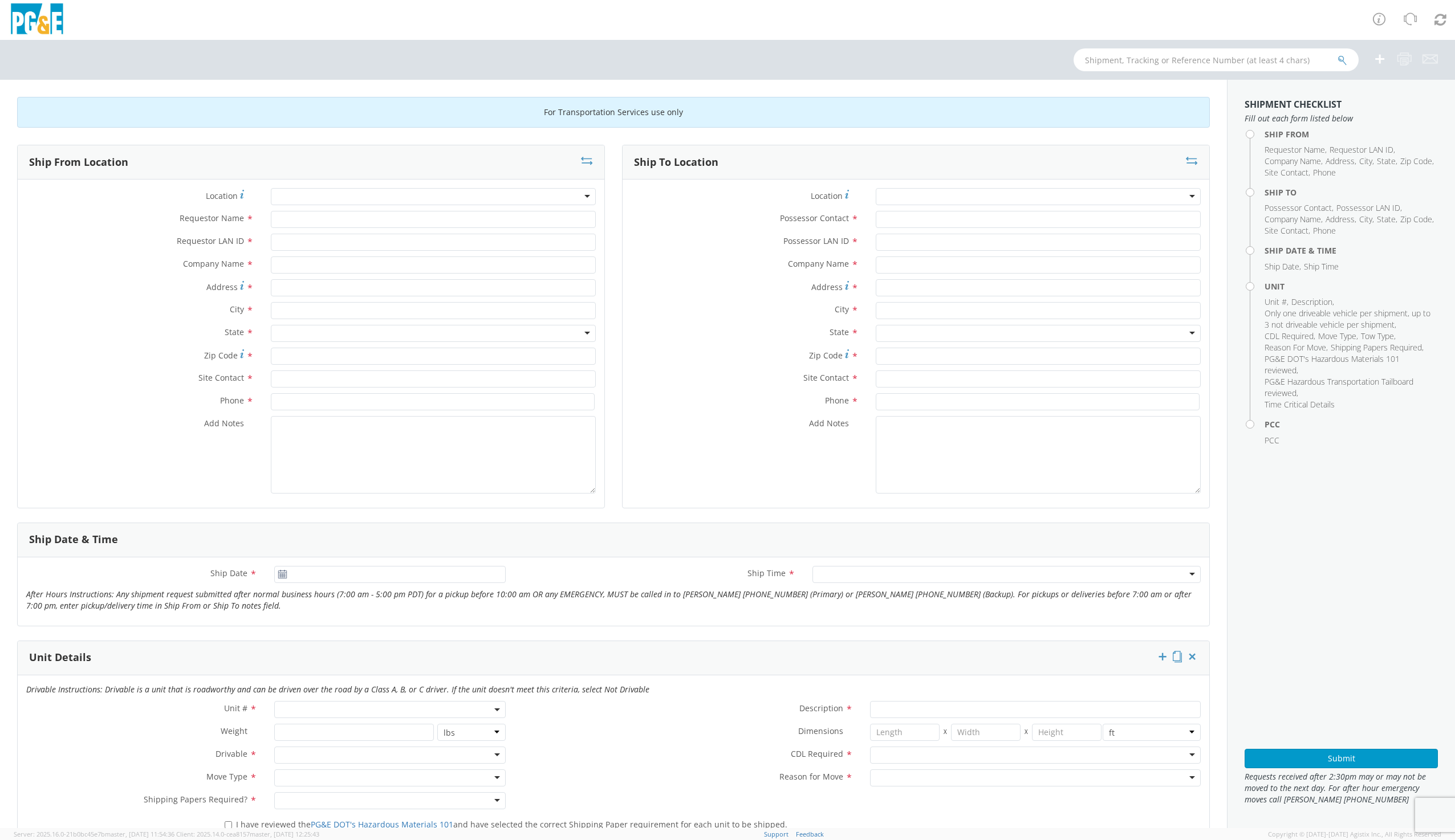
click at [340, 193] on div at bounding box center [433, 197] width 325 height 17
click at [1180, 56] on input "text" at bounding box center [1216, 60] width 285 height 23
type input "28699"
click at [1337, 54] on button "submit" at bounding box center [1342, 61] width 10 height 14
click at [1147, 53] on input "text" at bounding box center [1216, 60] width 285 height 23
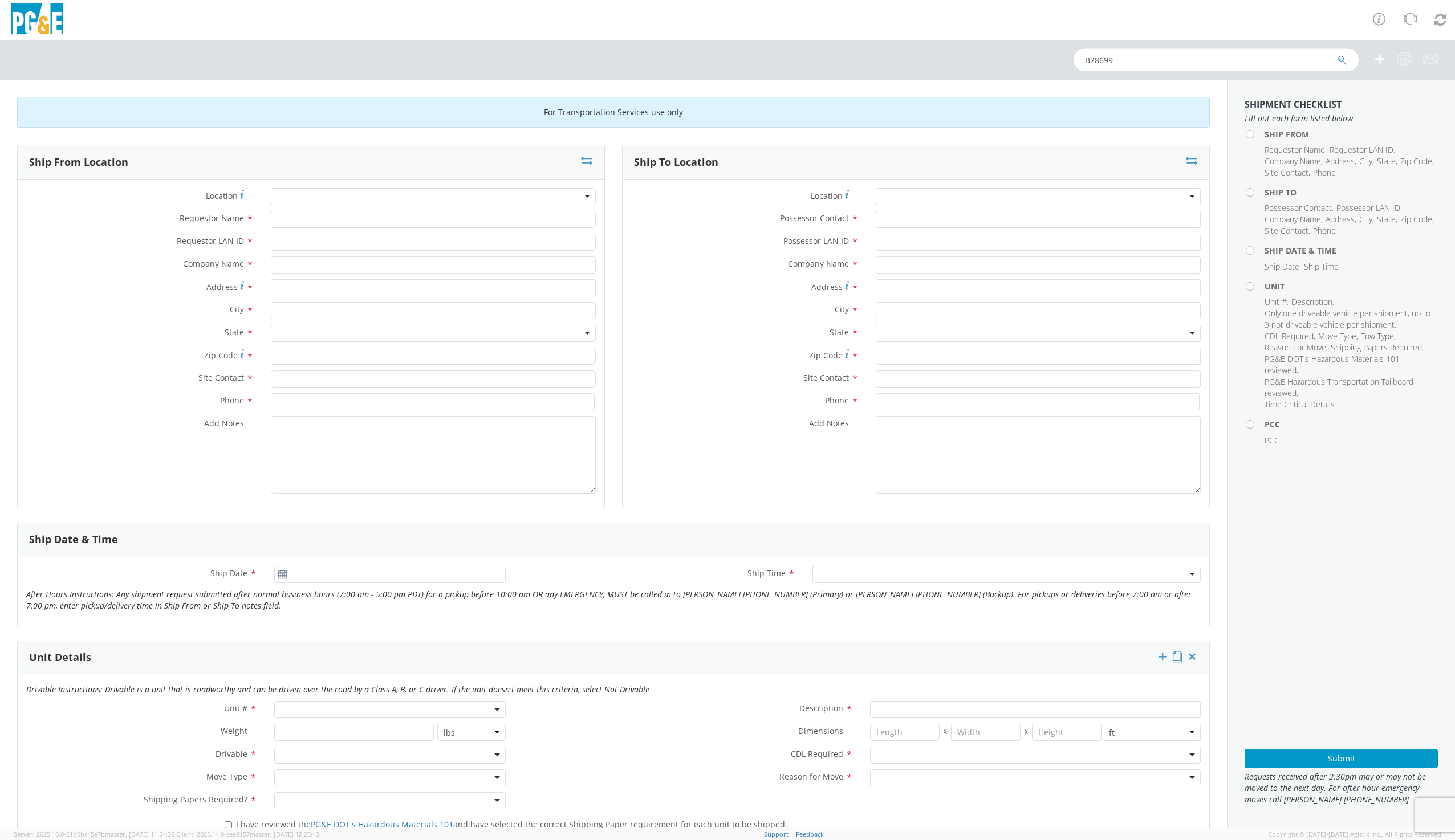
click at [1337, 54] on button "submit" at bounding box center [1342, 61] width 10 height 14
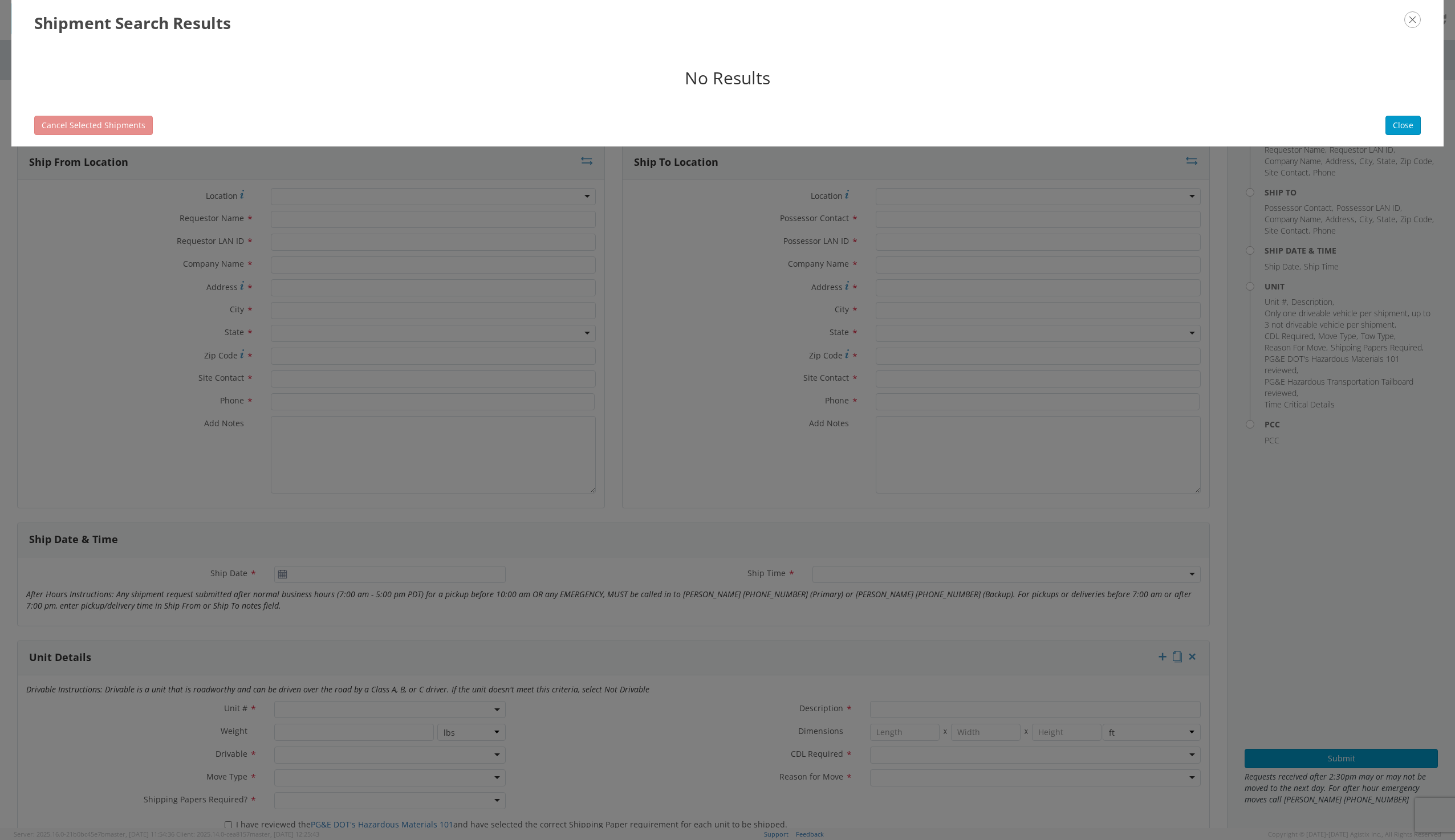
click at [1410, 17] on icon "button" at bounding box center [1412, 20] width 17 height 17
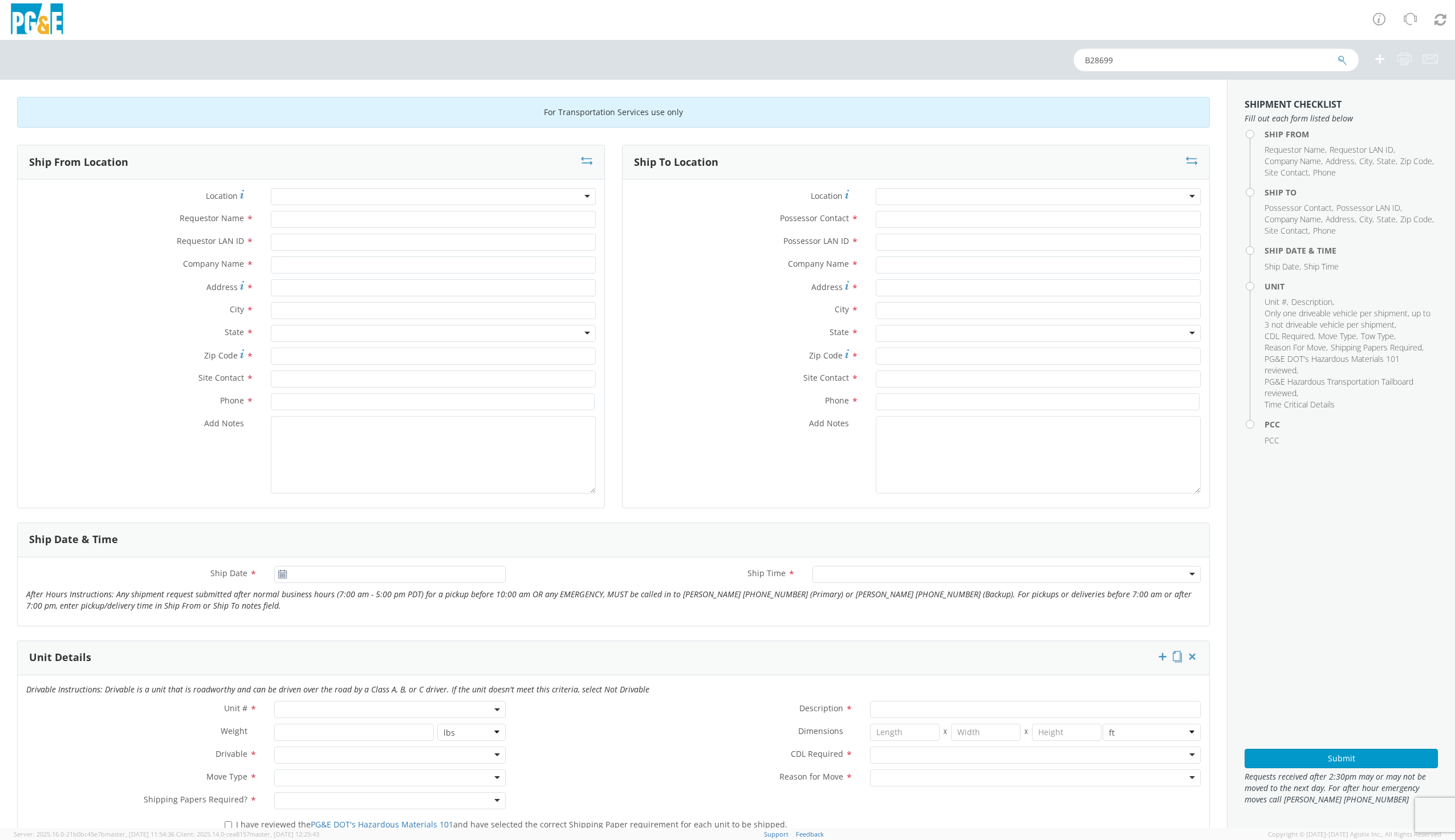
click at [1122, 61] on input "B28699" at bounding box center [1216, 60] width 285 height 23
type input "B28702"
click at [1337, 54] on button "submit" at bounding box center [1342, 61] width 10 height 14
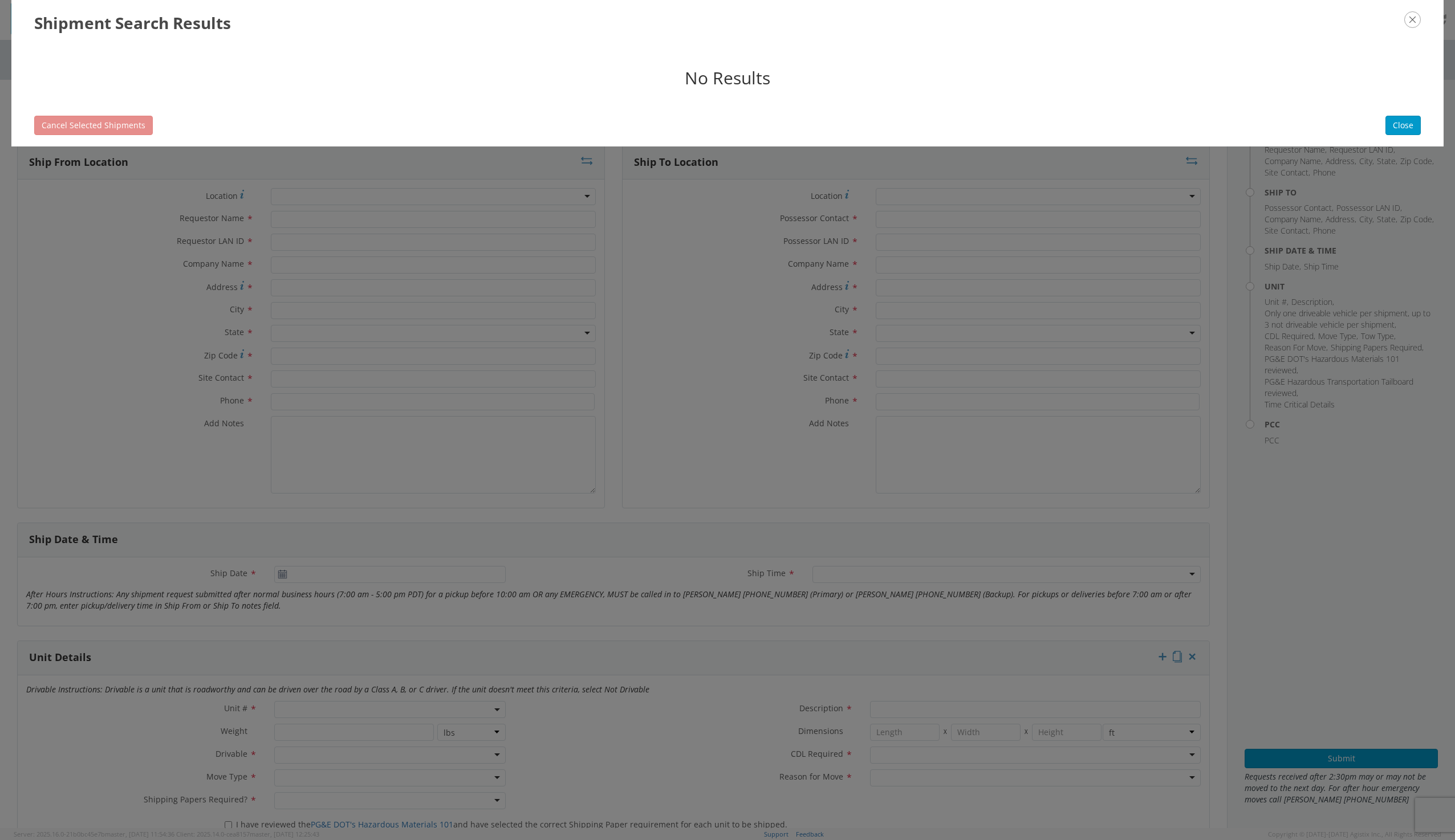
click at [1417, 26] on icon "button" at bounding box center [1412, 20] width 17 height 17
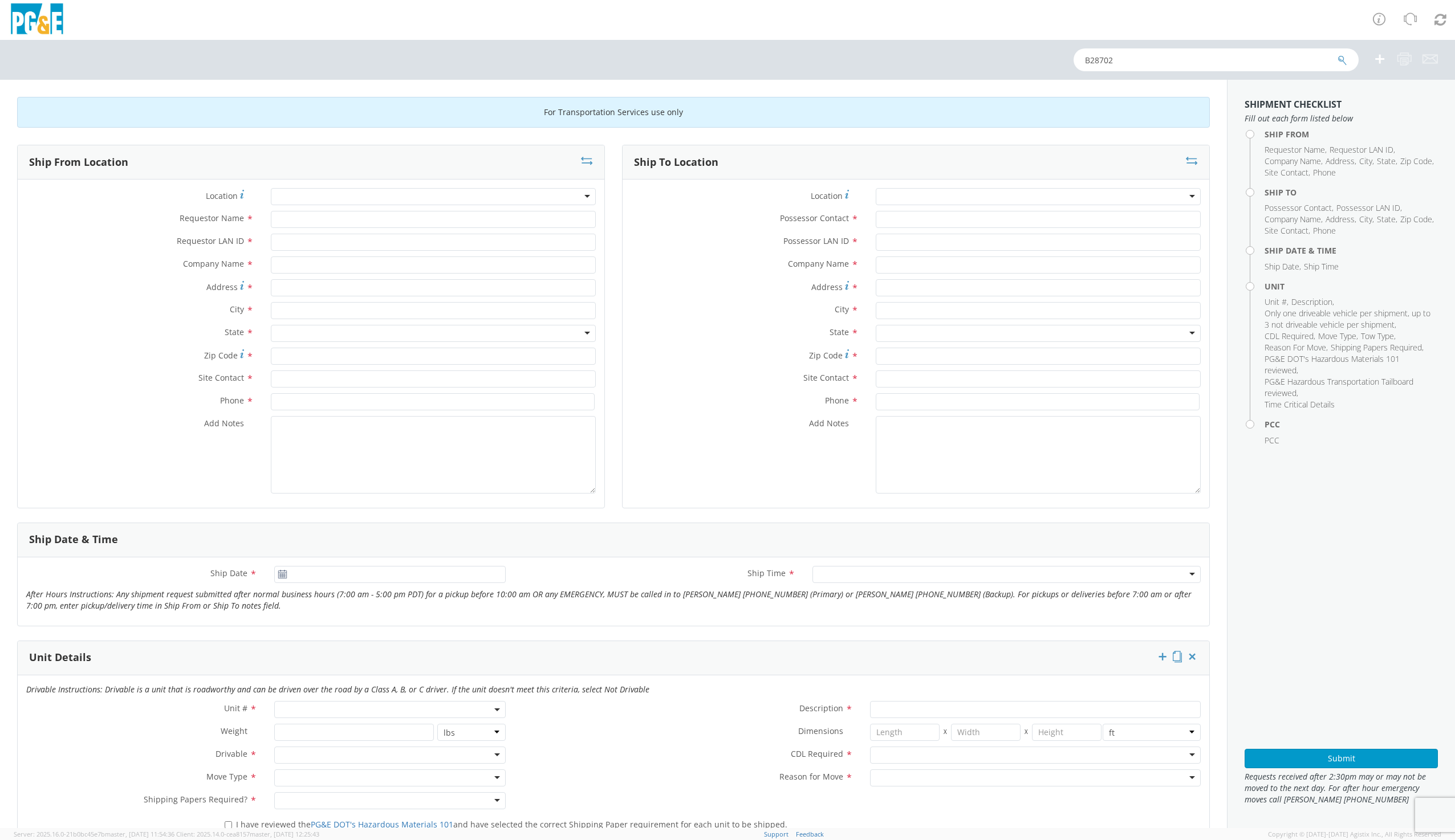
click at [292, 197] on div at bounding box center [433, 197] width 325 height 17
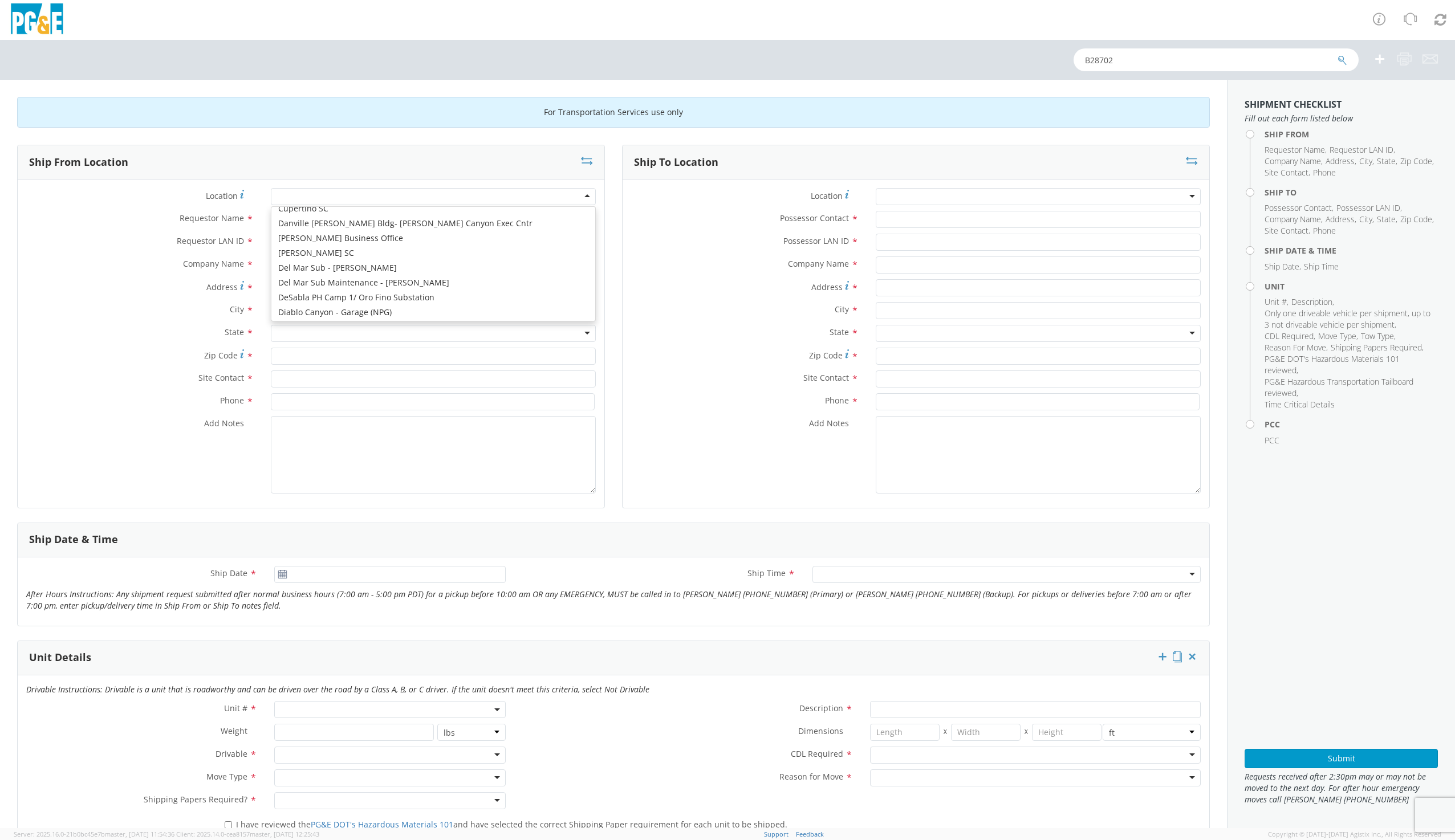
scroll to position [1254, 0]
type input "PG&E"
type input "316 L STREET"
type input "DAVIS"
type input "95616"
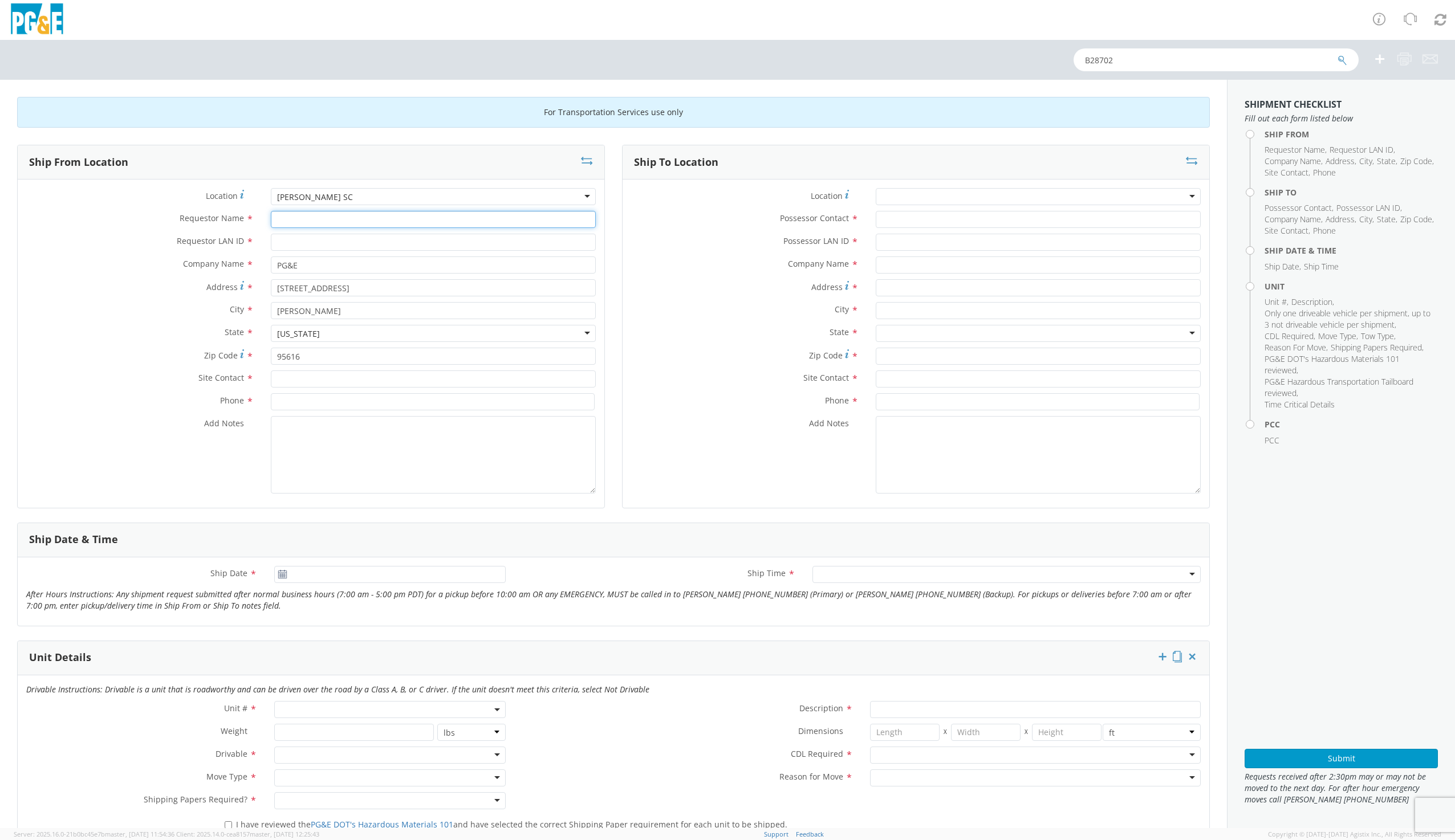
click at [306, 221] on input "Requestor Name *" at bounding box center [433, 219] width 325 height 17
type input "GLENN MOCHEL"
type input "G1MN"
type input "GLENN MOCHEL"
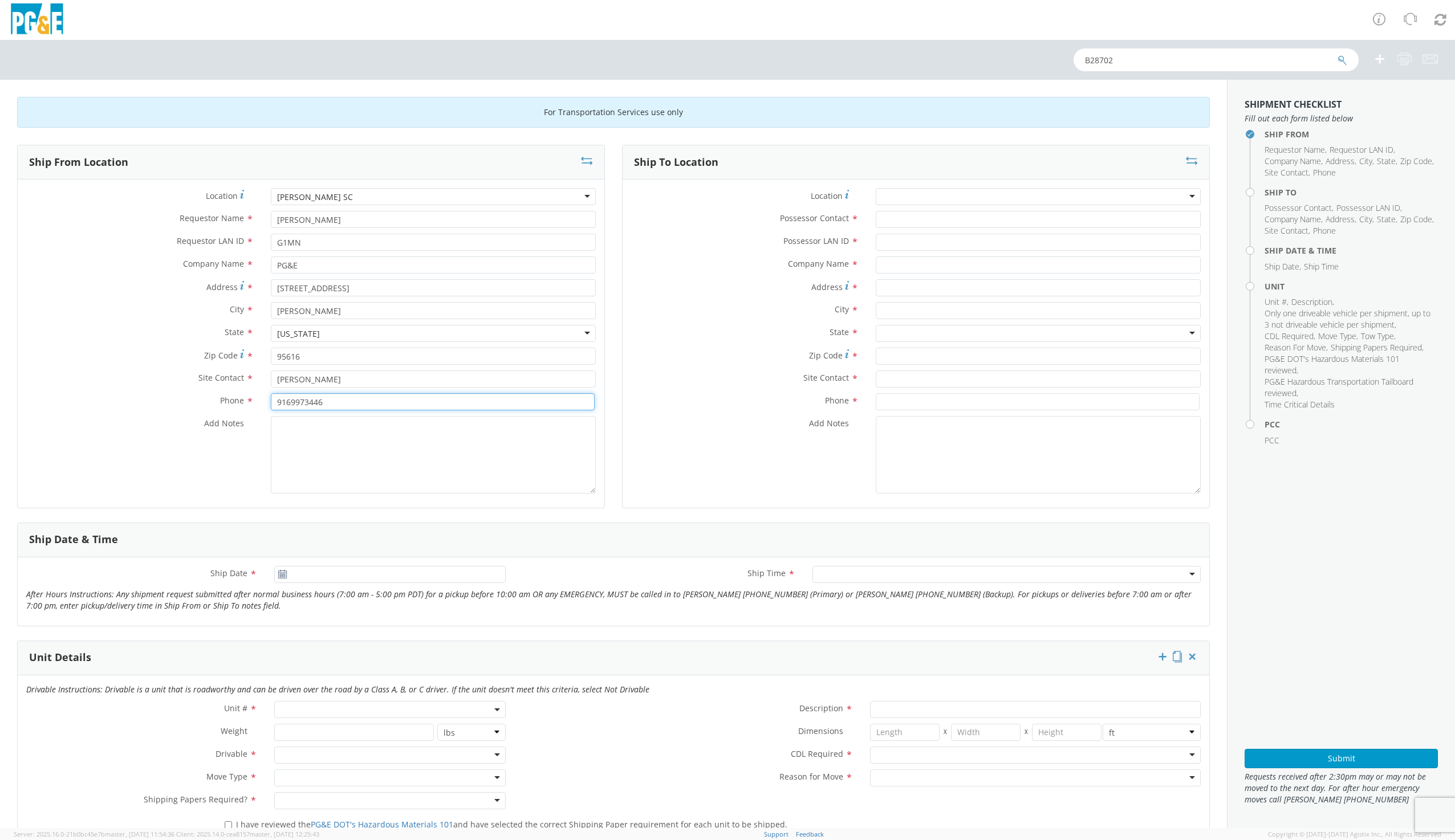
type input "9169973446"
click at [890, 191] on div at bounding box center [1038, 197] width 325 height 17
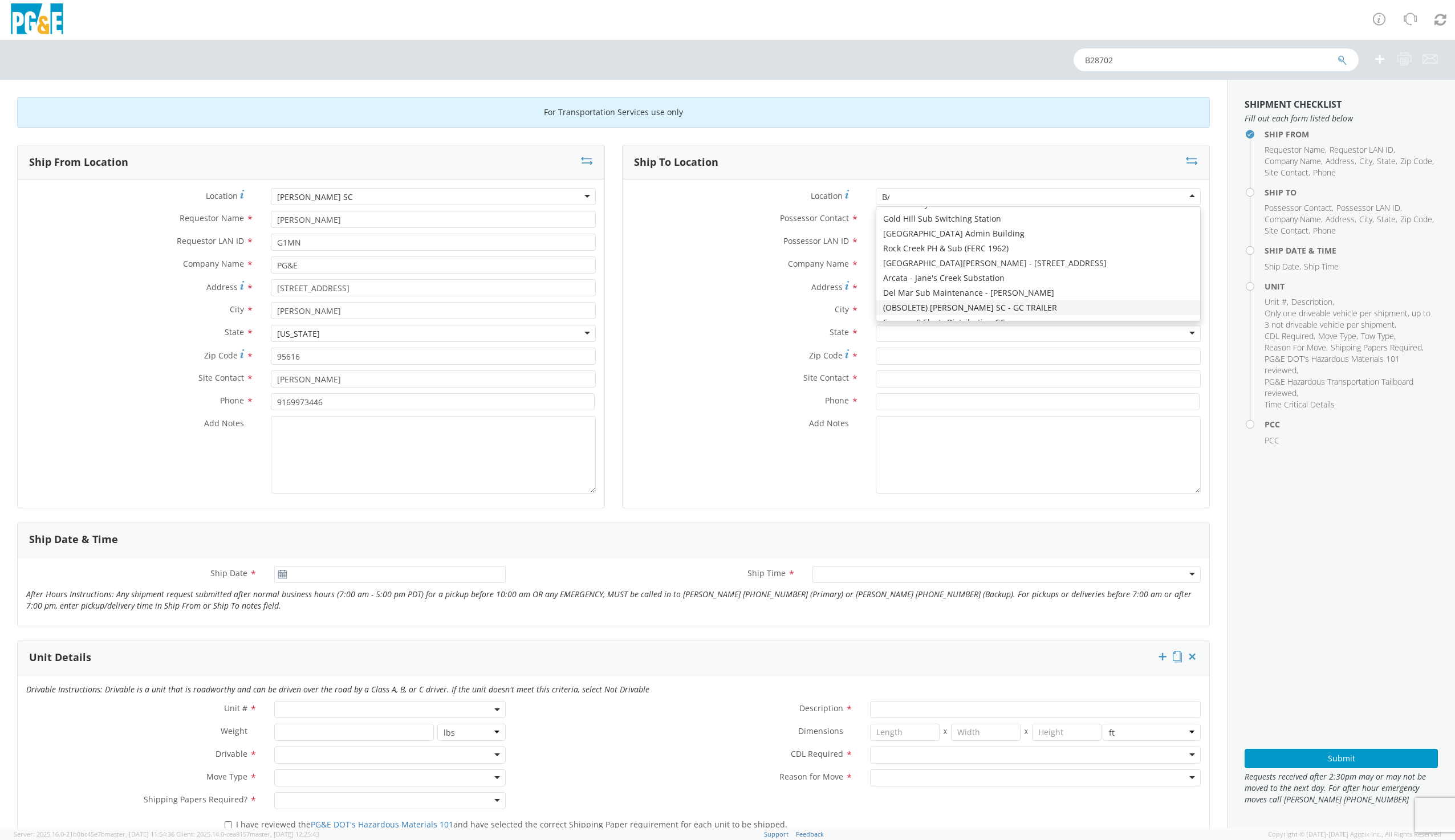
scroll to position [3, 0]
type input "BAKE"
type input "PG&E"
type input "4101 WIBLE ROAD"
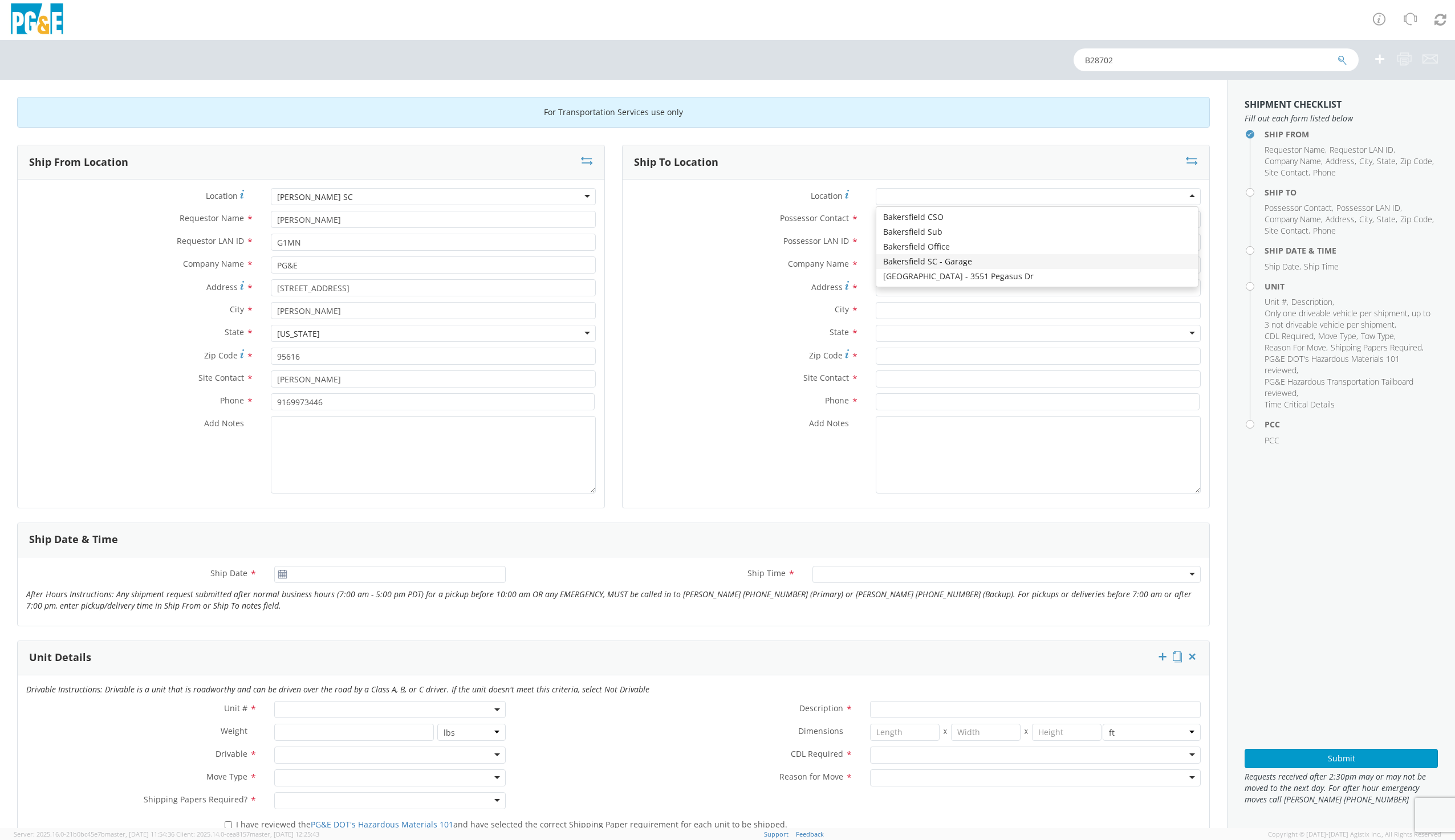
type input "BAKERSFIELD"
type input "93313"
click at [897, 218] on input "Possessor Contact *" at bounding box center [1038, 219] width 325 height 17
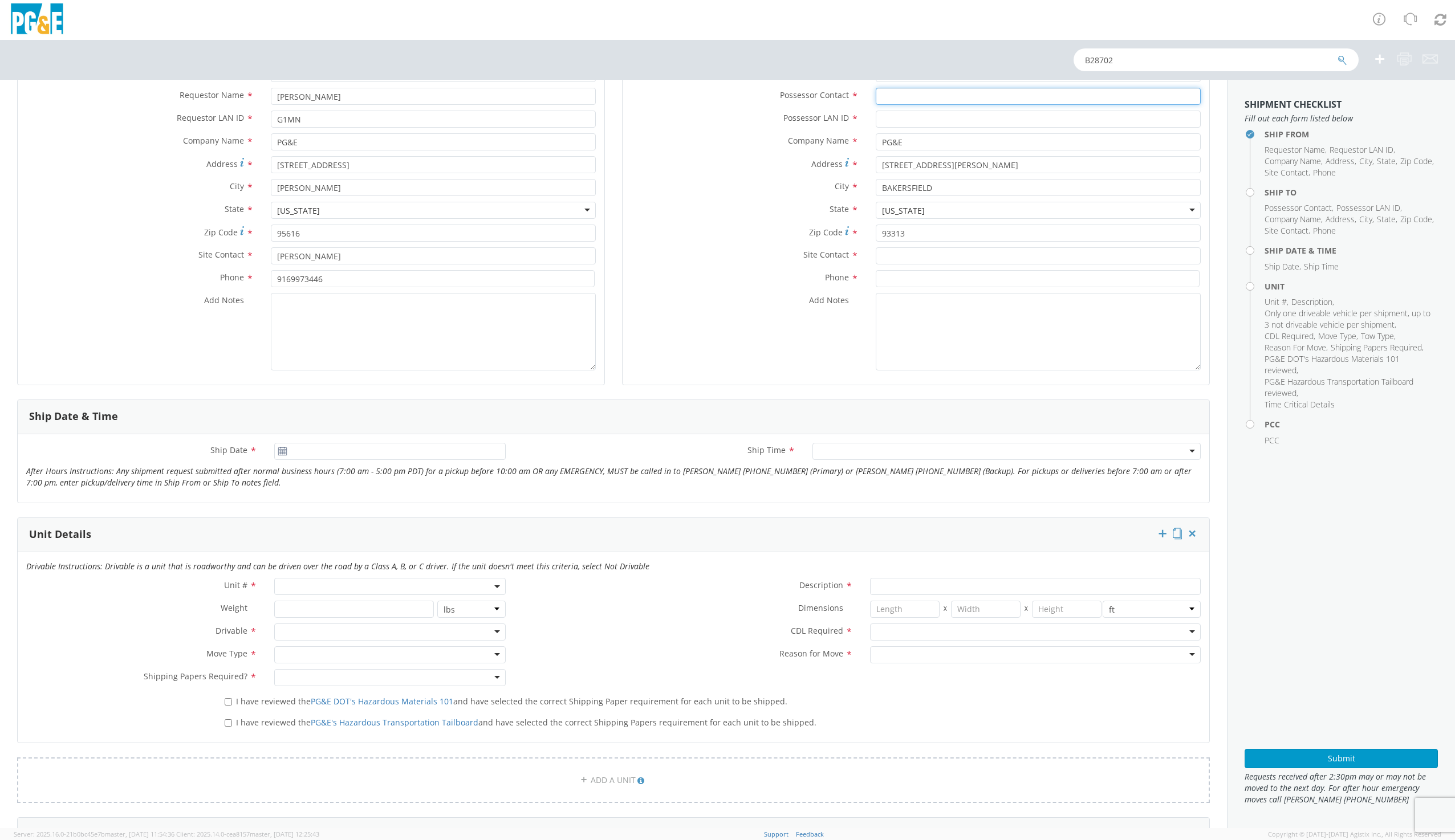
scroll to position [26, 0]
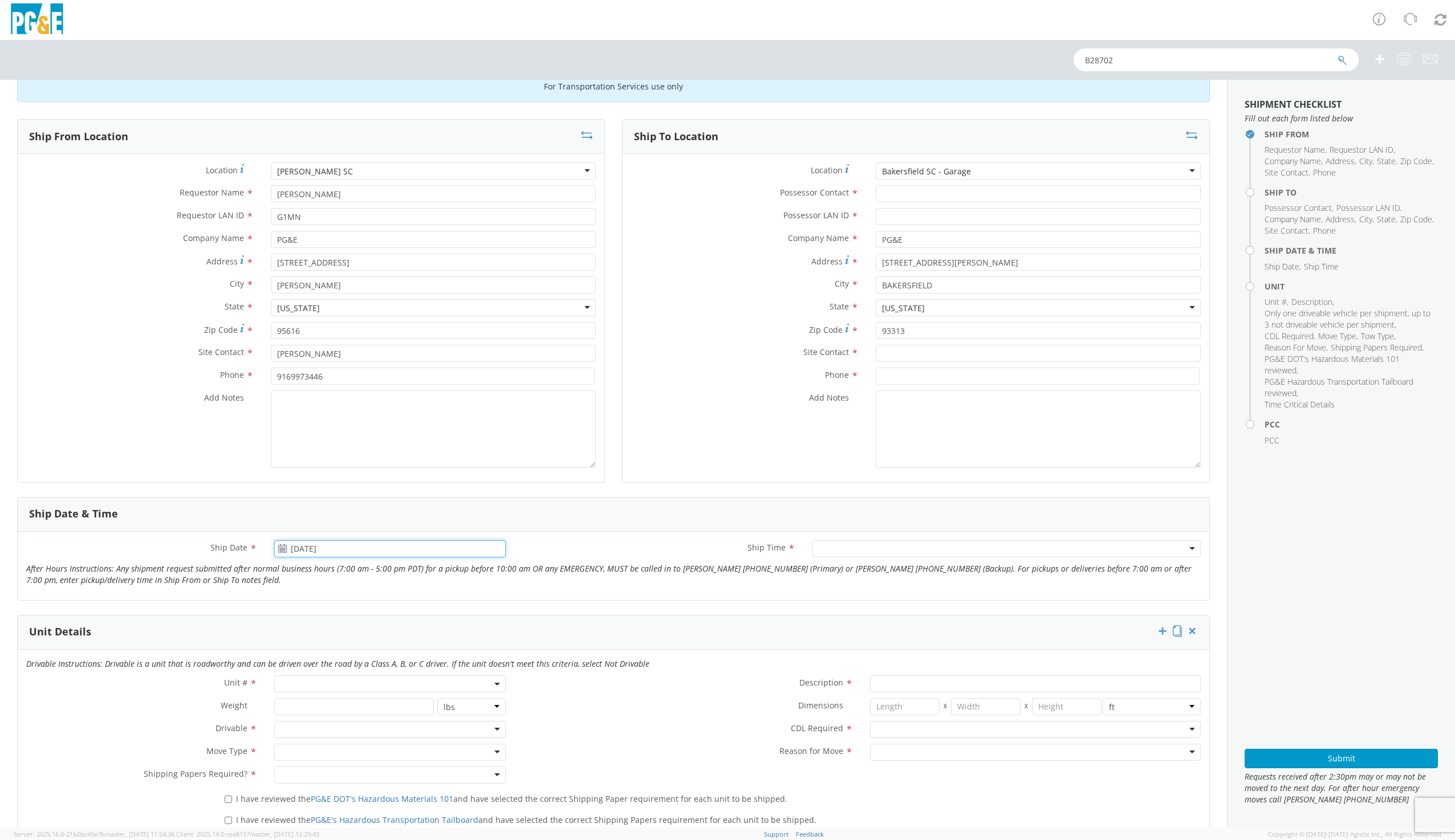
click at [343, 549] on input "08/14/2025" at bounding box center [389, 549] width 231 height 17
click at [393, 639] on td "15" at bounding box center [394, 638] width 19 height 17
type input "08/15/2025"
click at [853, 550] on div at bounding box center [1007, 549] width 389 height 17
drag, startPoint x: 284, startPoint y: 684, endPoint x: 303, endPoint y: 687, distance: 19.2
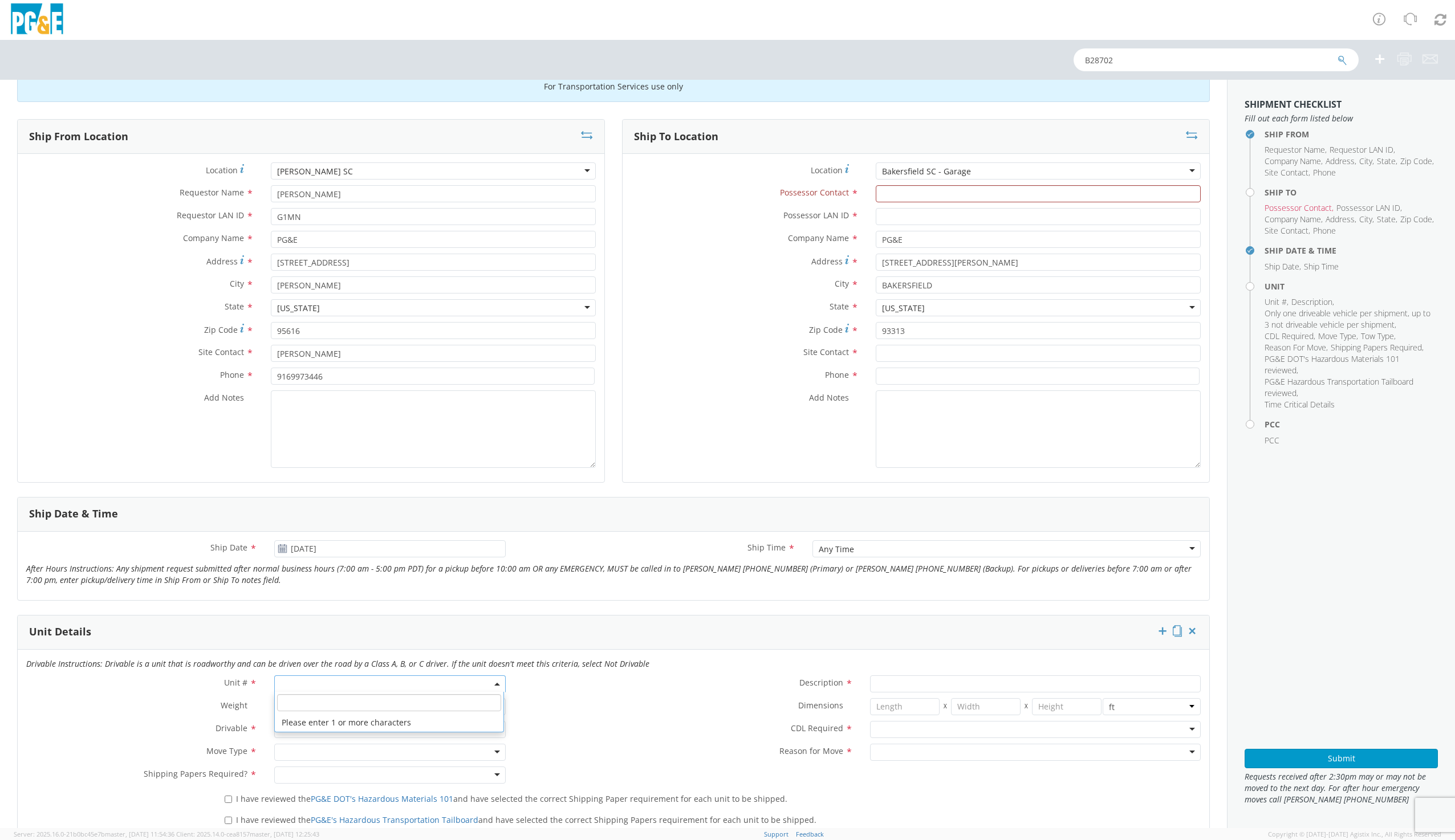
click at [286, 684] on span at bounding box center [389, 683] width 231 height 17
click at [299, 702] on input "search" at bounding box center [389, 702] width 223 height 17
type input "B28702"
type input "TRAILER; FLATBED"
type input "20000"
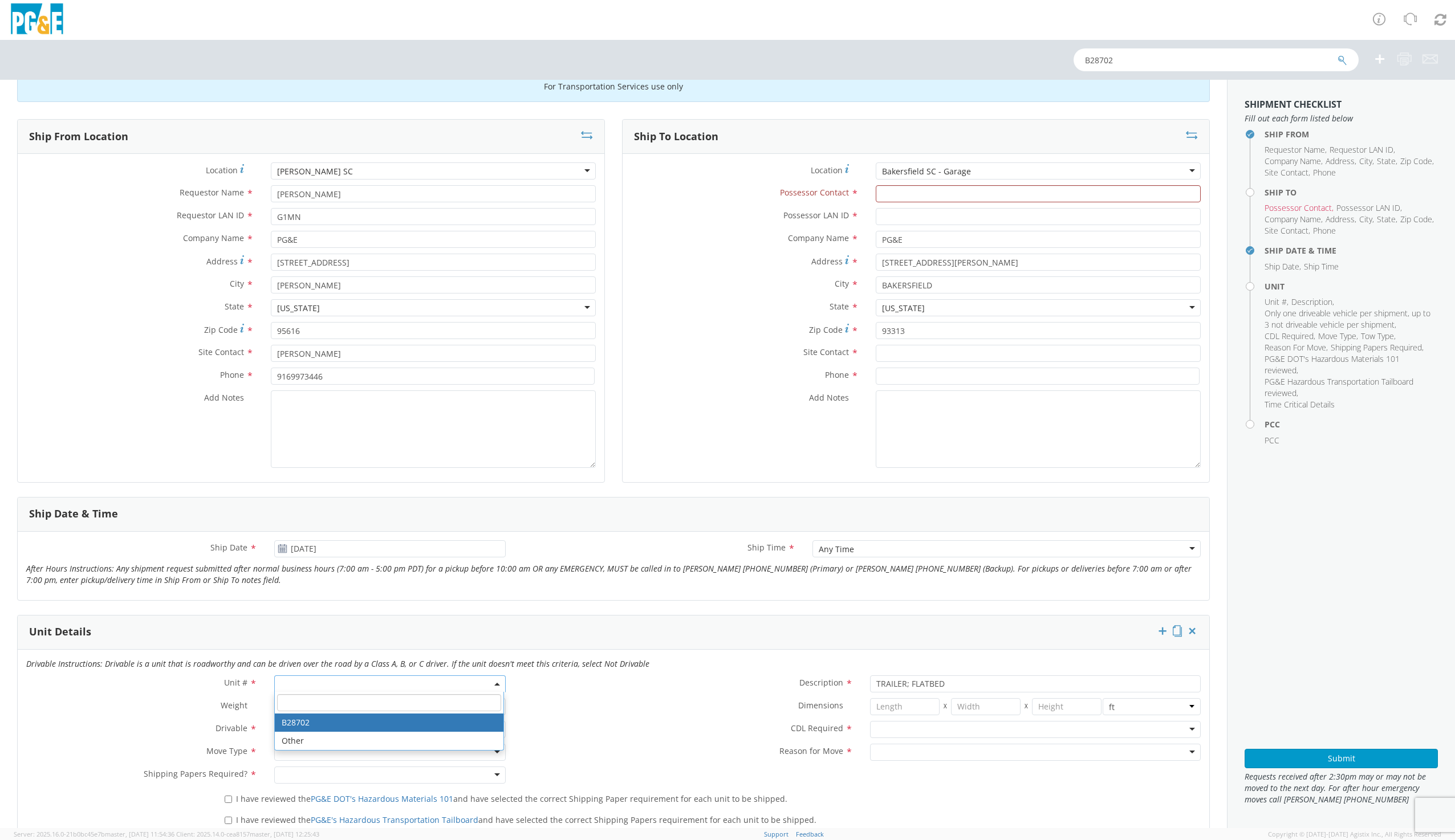
select select "B28702"
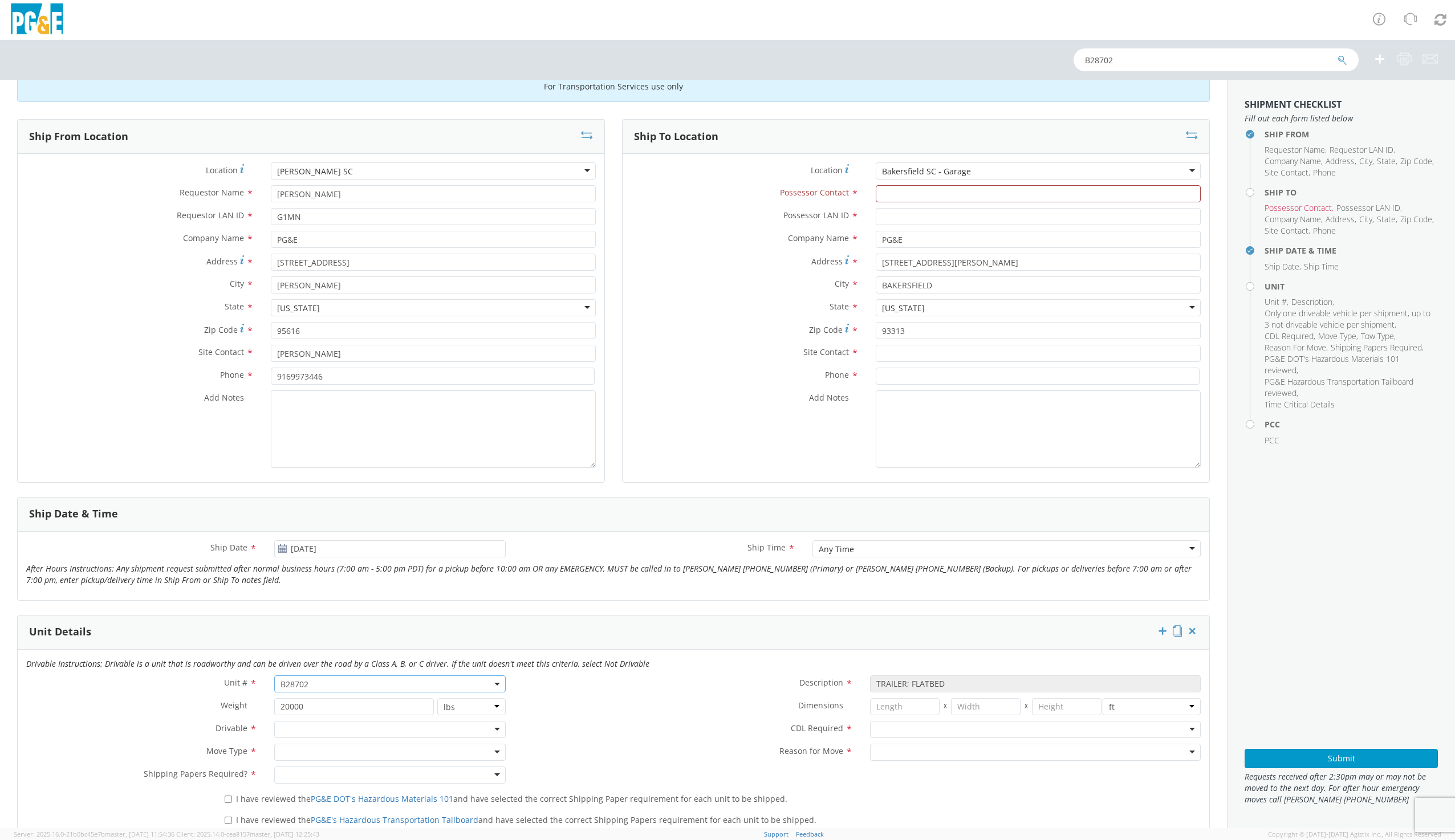
scroll to position [140, 0]
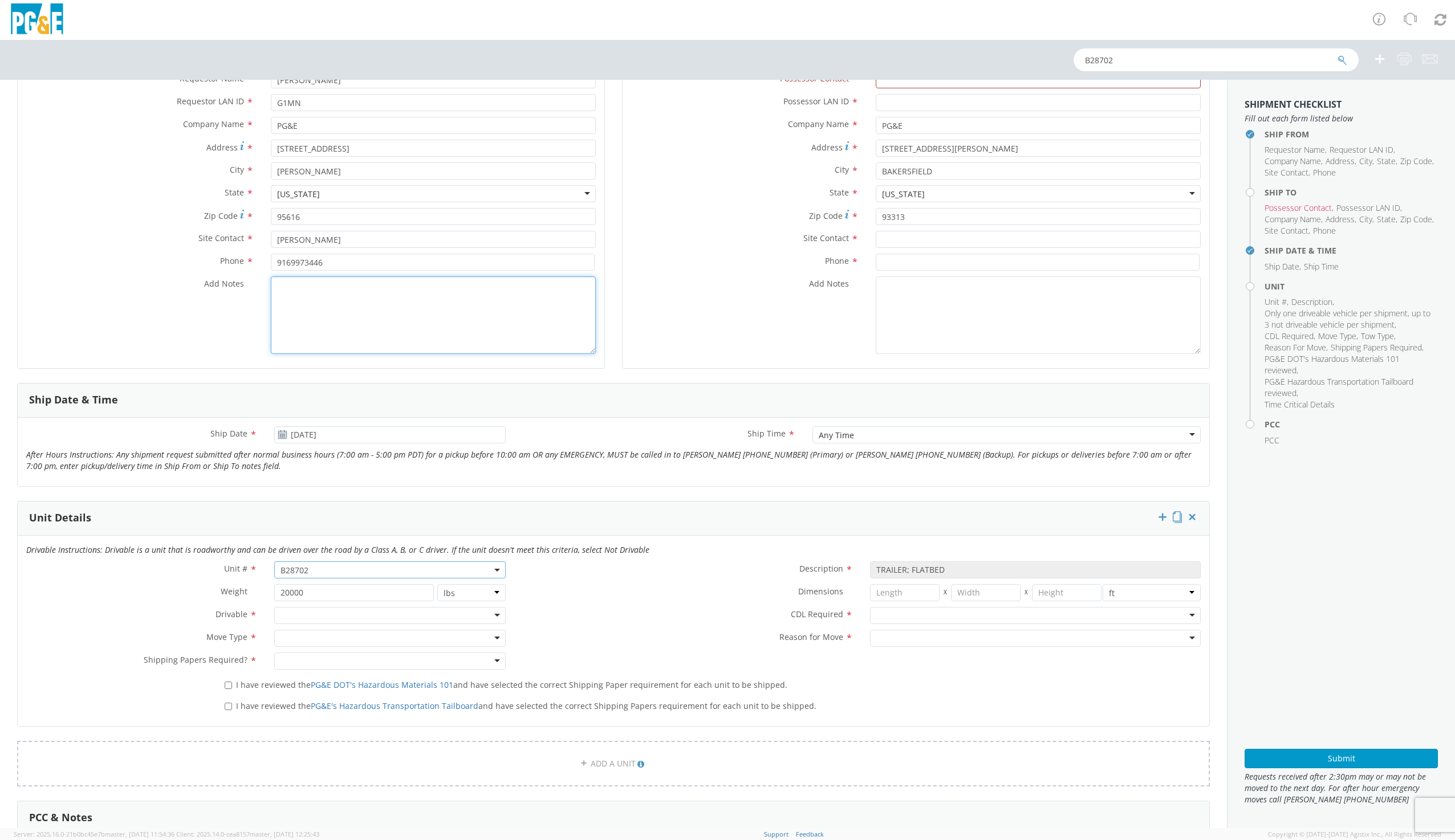
click at [324, 288] on textarea "Add Notes *" at bounding box center [433, 315] width 325 height 78
type textarea "T"
type textarea "E"
drag, startPoint x: 457, startPoint y: 285, endPoint x: 273, endPoint y: 288, distance: 184.0
click at [273, 288] on textarea "B28699 EASMENT MACHINE ON TRAILER B28702" at bounding box center [433, 315] width 325 height 78
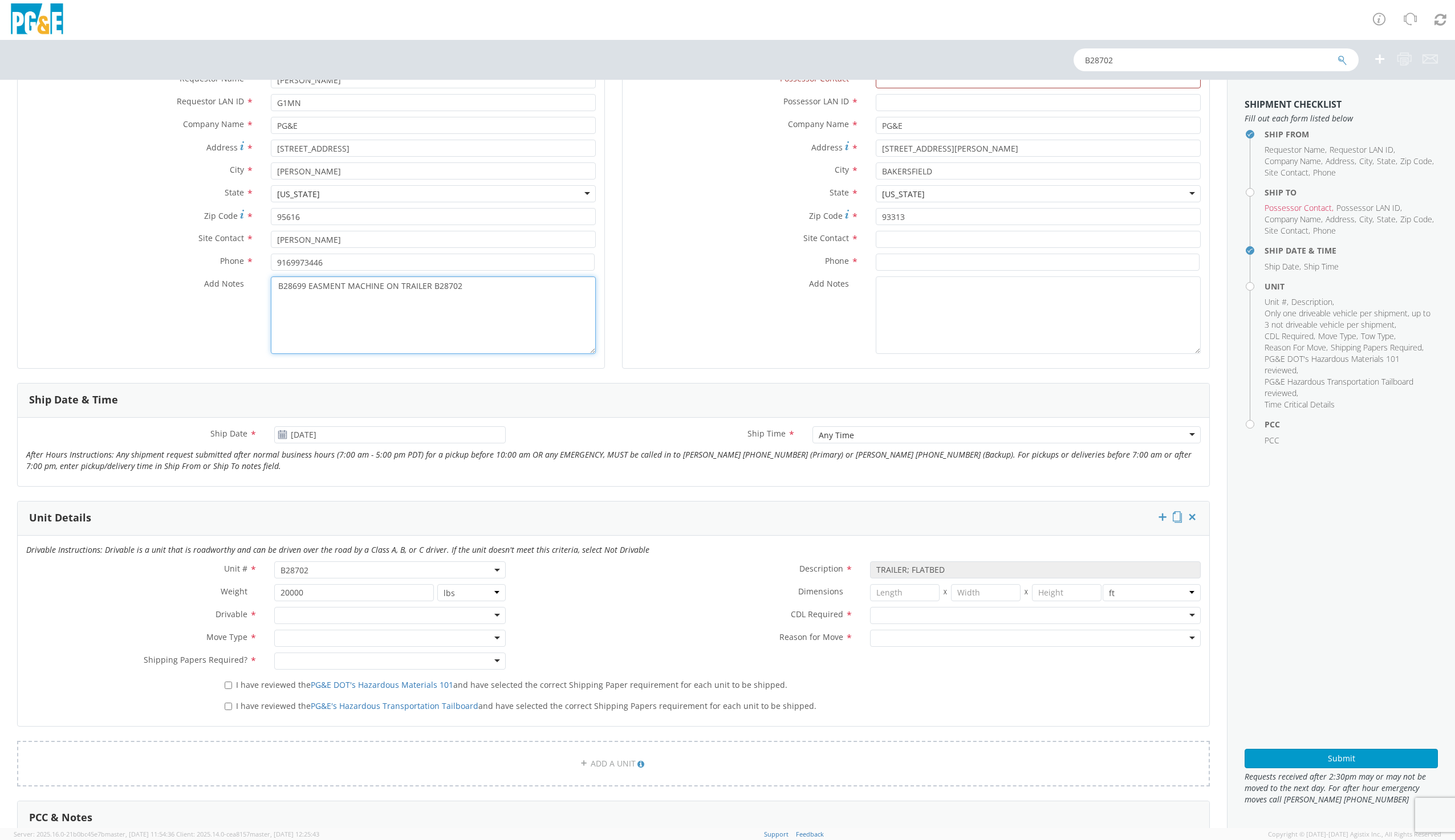
type textarea "B28699 EASMENT MACHINE ON TRAILER B28702"
click at [945, 290] on textarea "Add Notes *" at bounding box center [1038, 315] width 325 height 78
paste textarea "B28699 EASMENT MACHINE ON TRAILER B28702"
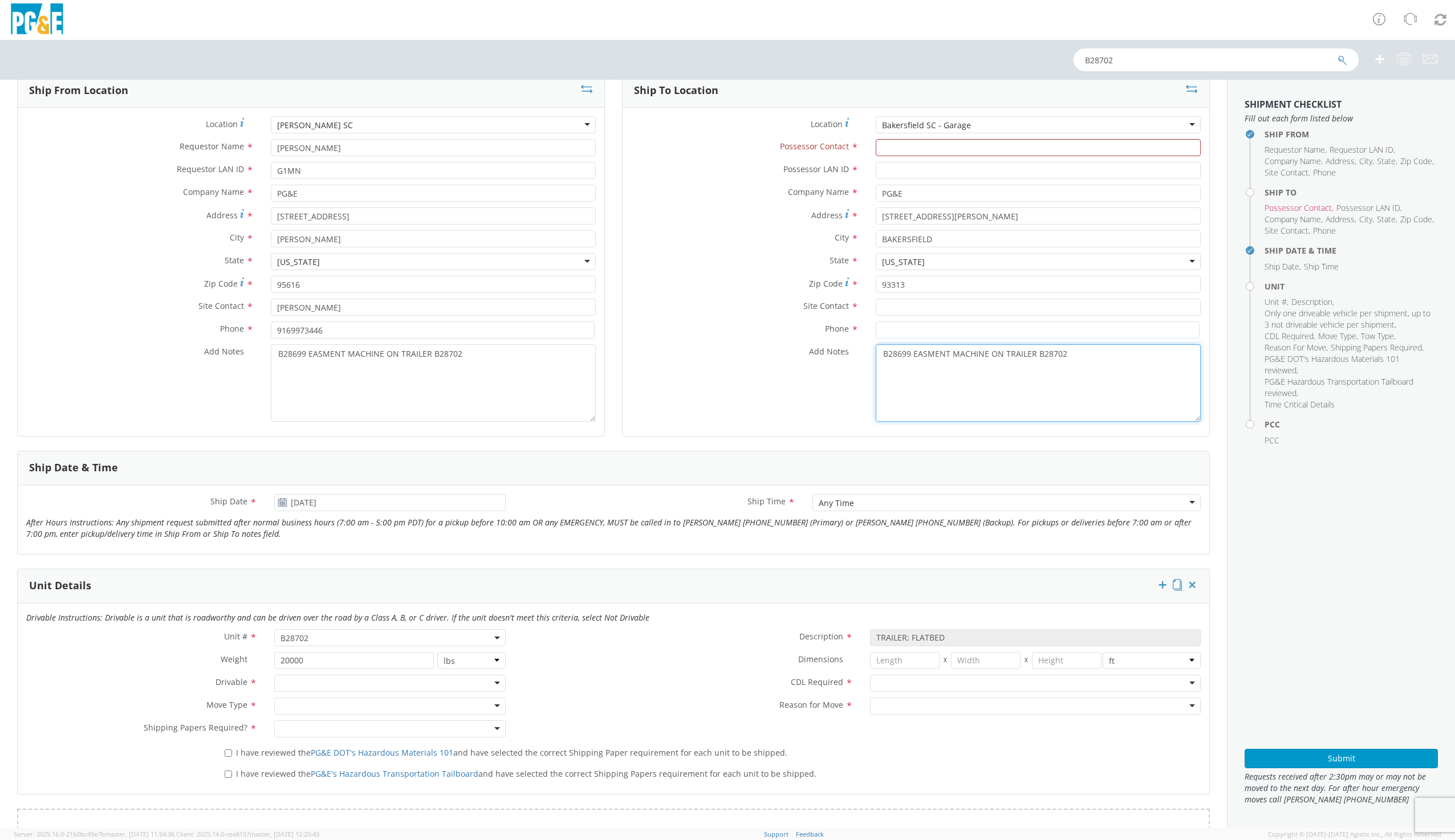
scroll to position [0, 0]
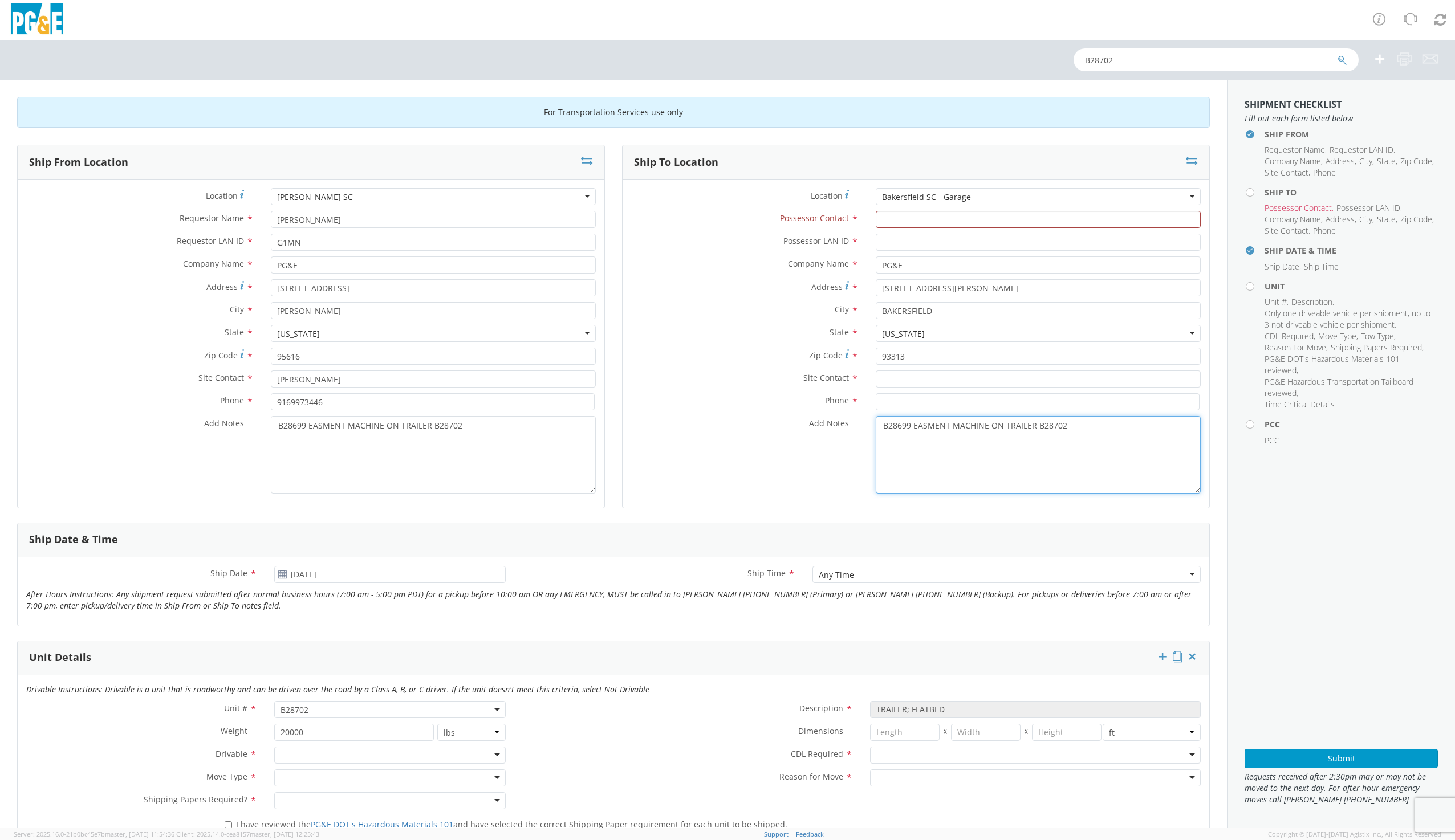
type textarea "B28699 EASMENT MACHINE ON TRAILER B28702"
click at [903, 217] on input "Possessor Contact *" at bounding box center [1038, 219] width 325 height 17
type input "MIKE HODGES"
click at [951, 246] on input "Possessor LAN ID *" at bounding box center [1038, 242] width 325 height 17
type input "M3HV"
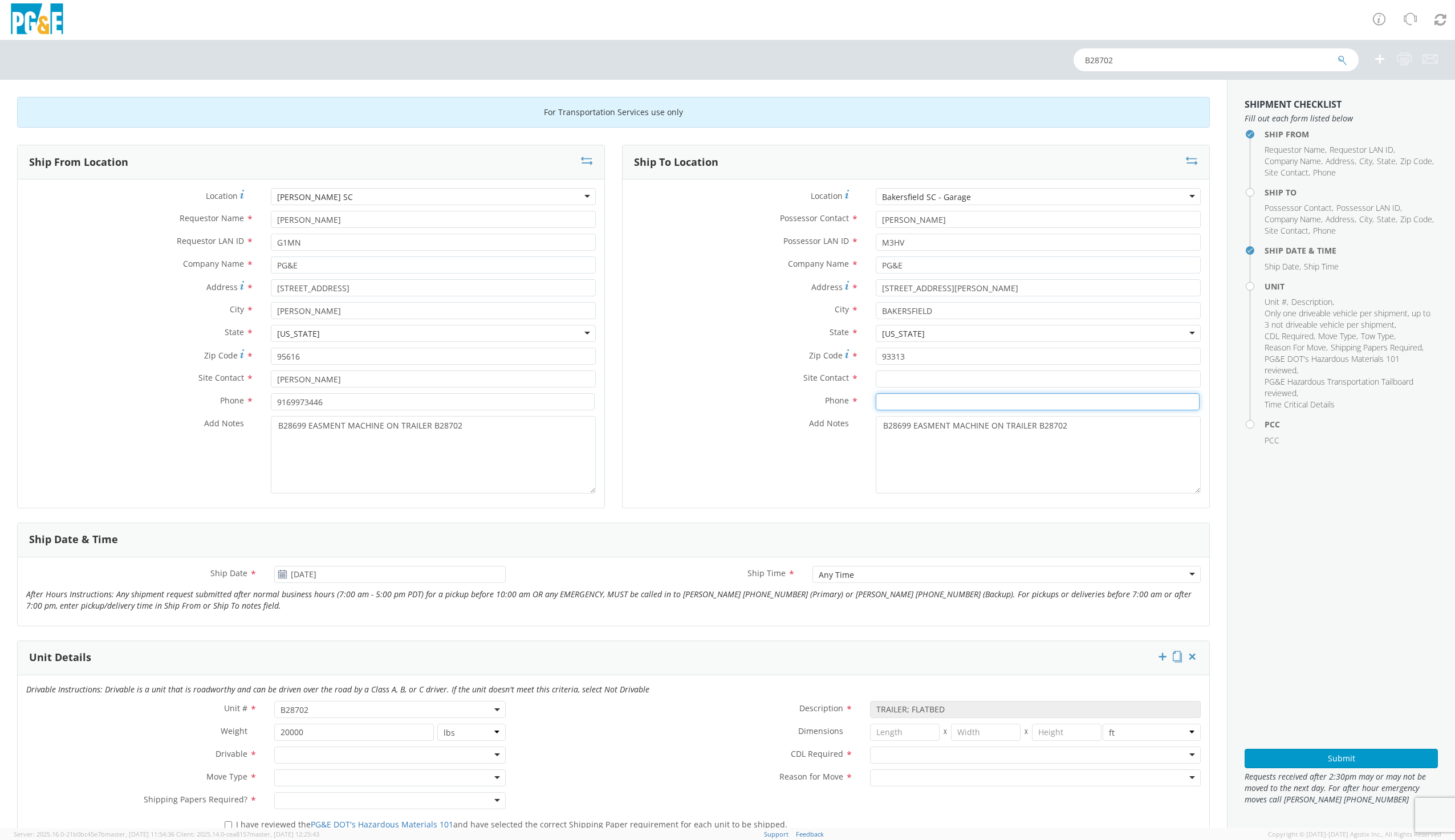
click at [907, 403] on input at bounding box center [1037, 401] width 324 height 17
click at [883, 404] on input at bounding box center [1037, 401] width 324 height 17
type input "6612037361"
click at [899, 377] on input "text" at bounding box center [1038, 379] width 325 height 17
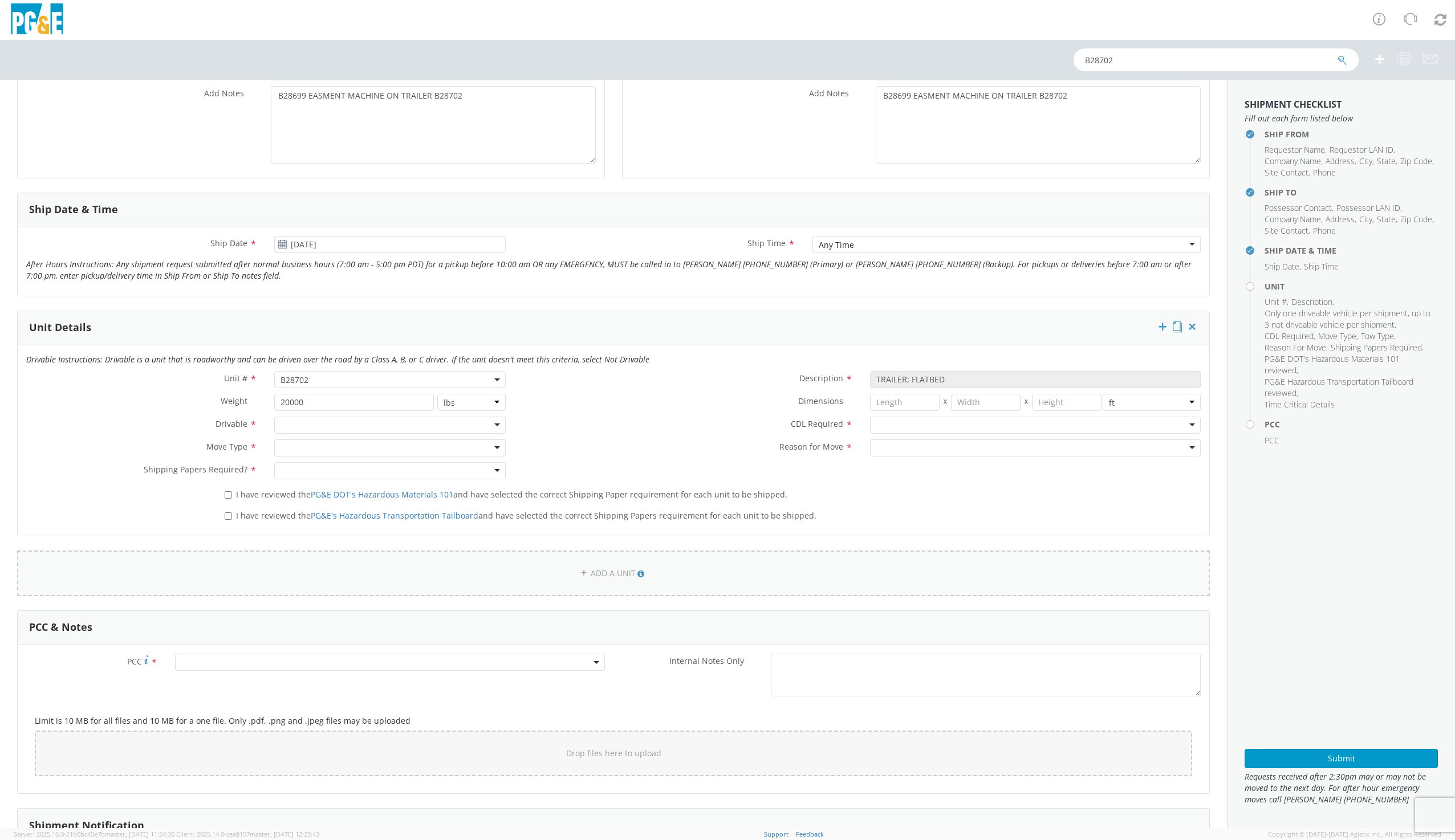
scroll to position [342, 0]
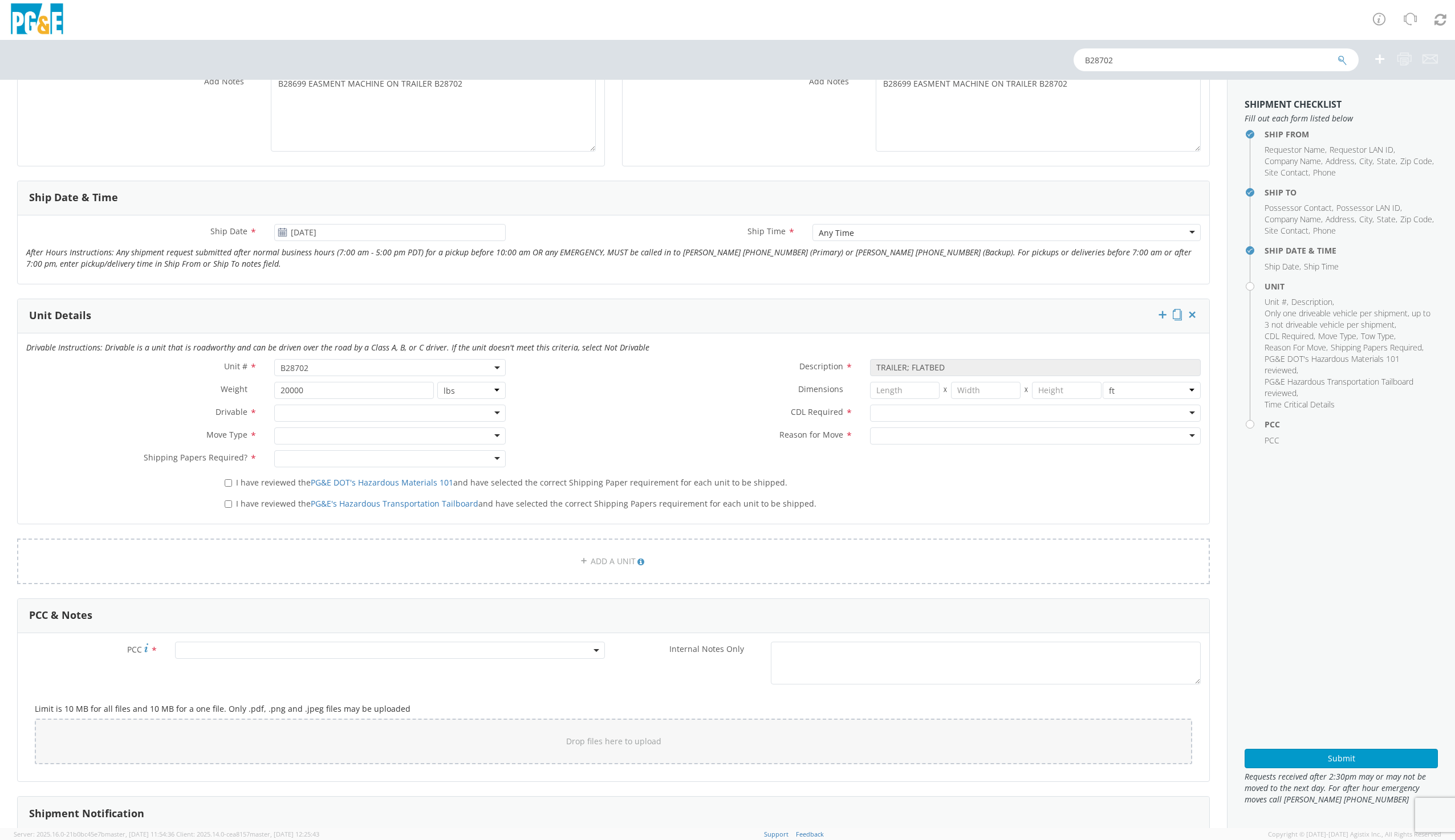
type input "MIKE HODGES"
click at [319, 414] on div at bounding box center [389, 413] width 231 height 17
click at [308, 436] on div at bounding box center [389, 436] width 231 height 17
click at [304, 458] on div at bounding box center [389, 459] width 231 height 17
click at [227, 483] on input "I have reviewed the PG&E DOT's Hazardous Materials 101 and have selected the co…" at bounding box center [228, 482] width 7 height 7
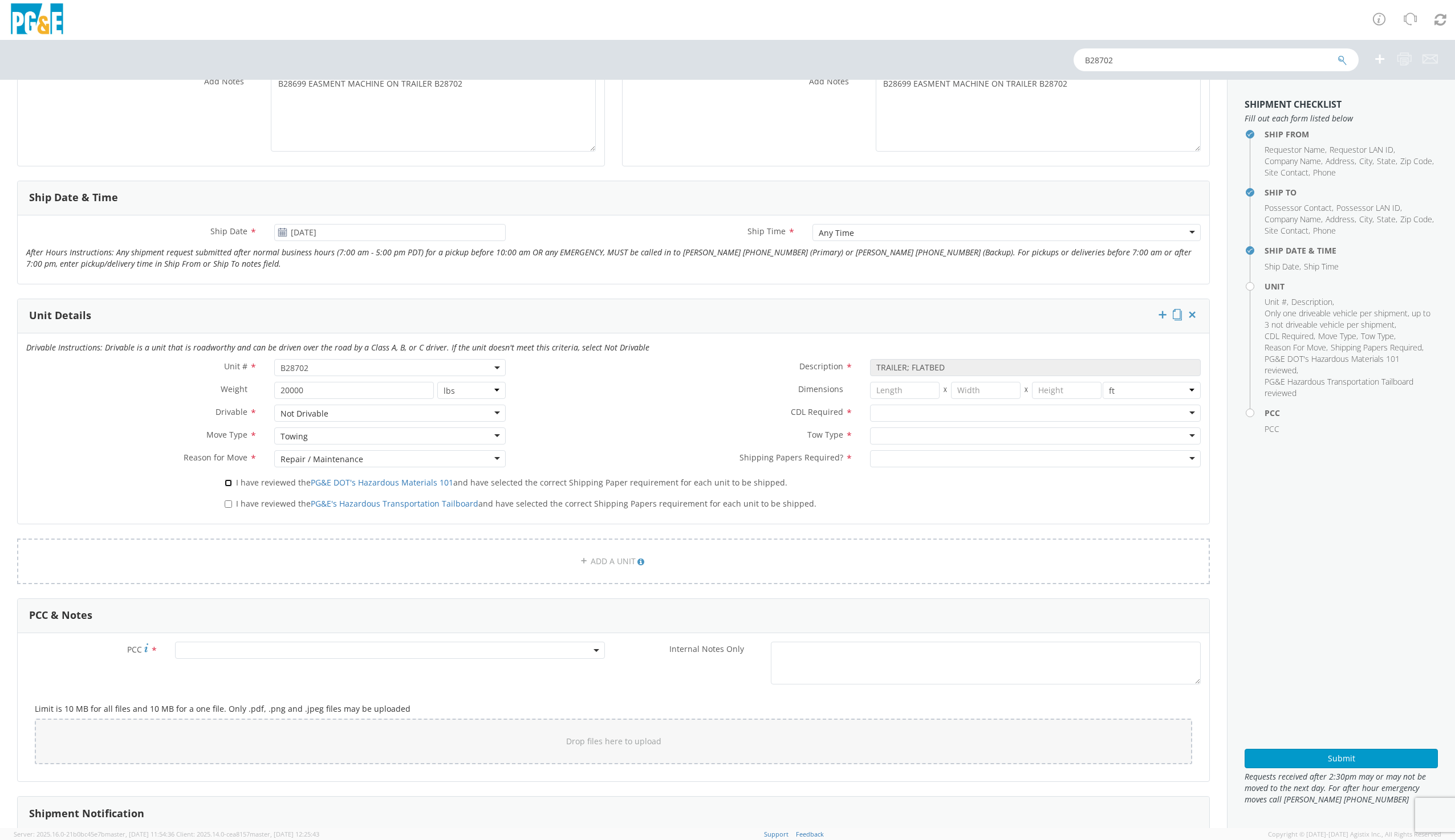
checkbox input "true"
click at [229, 503] on input "I have reviewed the PG&E's Hazardous Transportation Tailboard and have selected…" at bounding box center [228, 503] width 7 height 7
checkbox input "true"
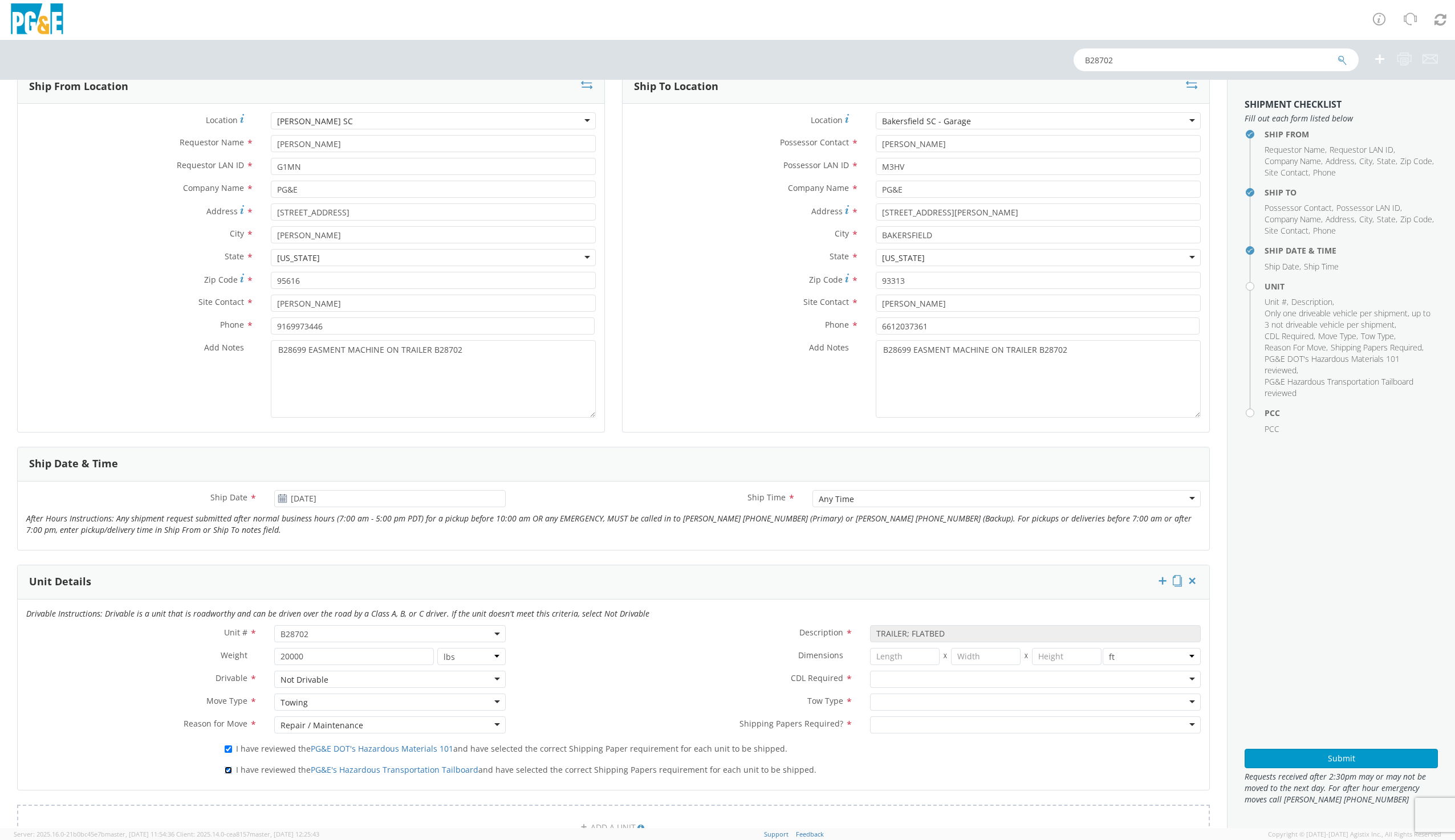
scroll to position [57, 0]
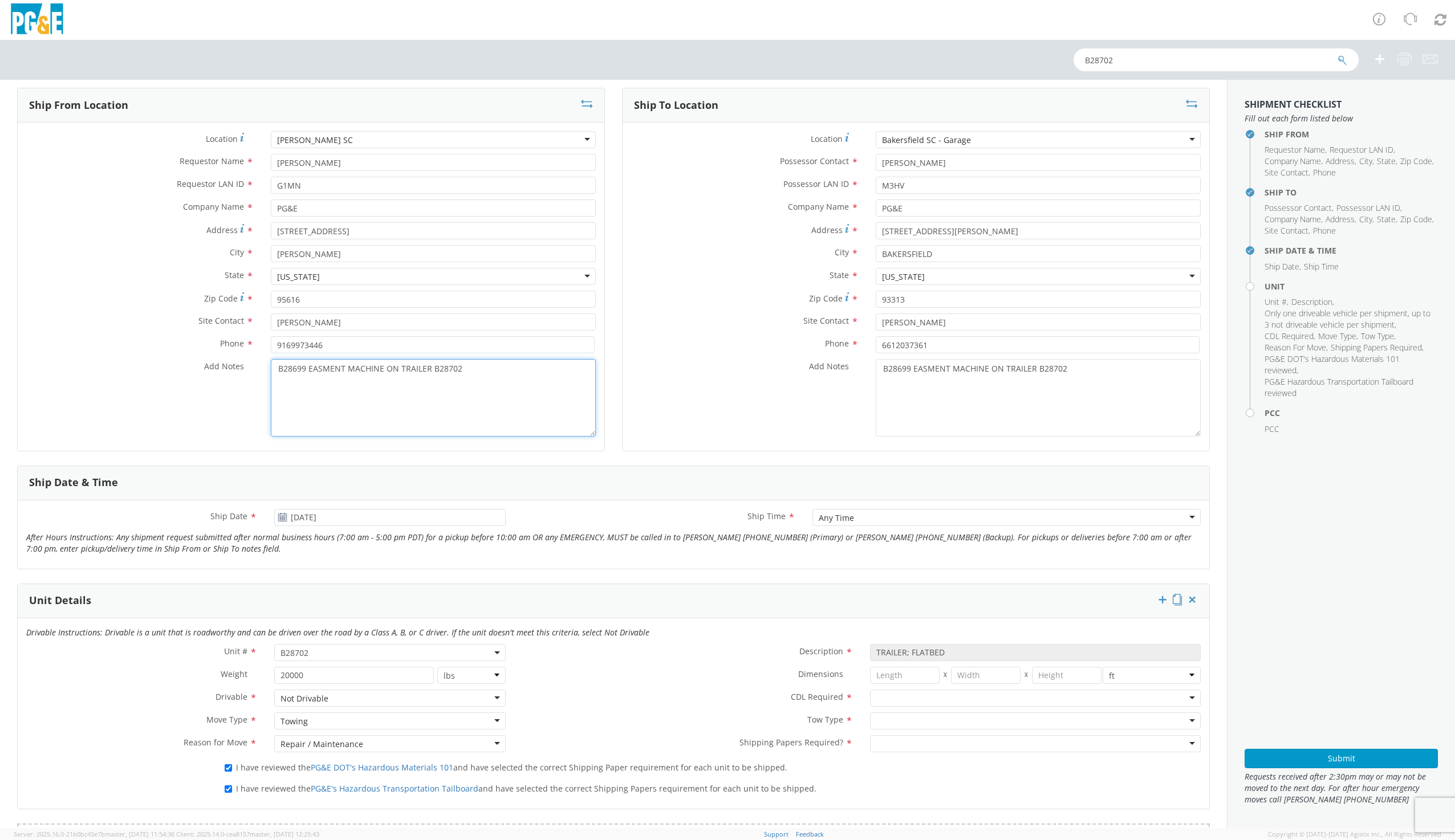
click at [487, 370] on textarea "B28699 EASMENT MACHINE ON TRAILER B28702" at bounding box center [433, 398] width 325 height 78
type textarea "B28699 EASMENT MACHINE ON TRAILER B28702 PINTLE WITH AIRBRAKES"
click at [937, 391] on textarea "B28699 EASMENT MACHINE ON TRAILER B28702" at bounding box center [1038, 398] width 325 height 78
click at [1071, 370] on textarea "B28699 EASMENT MACHINE ON TRAILER B28702" at bounding box center [1038, 398] width 325 height 78
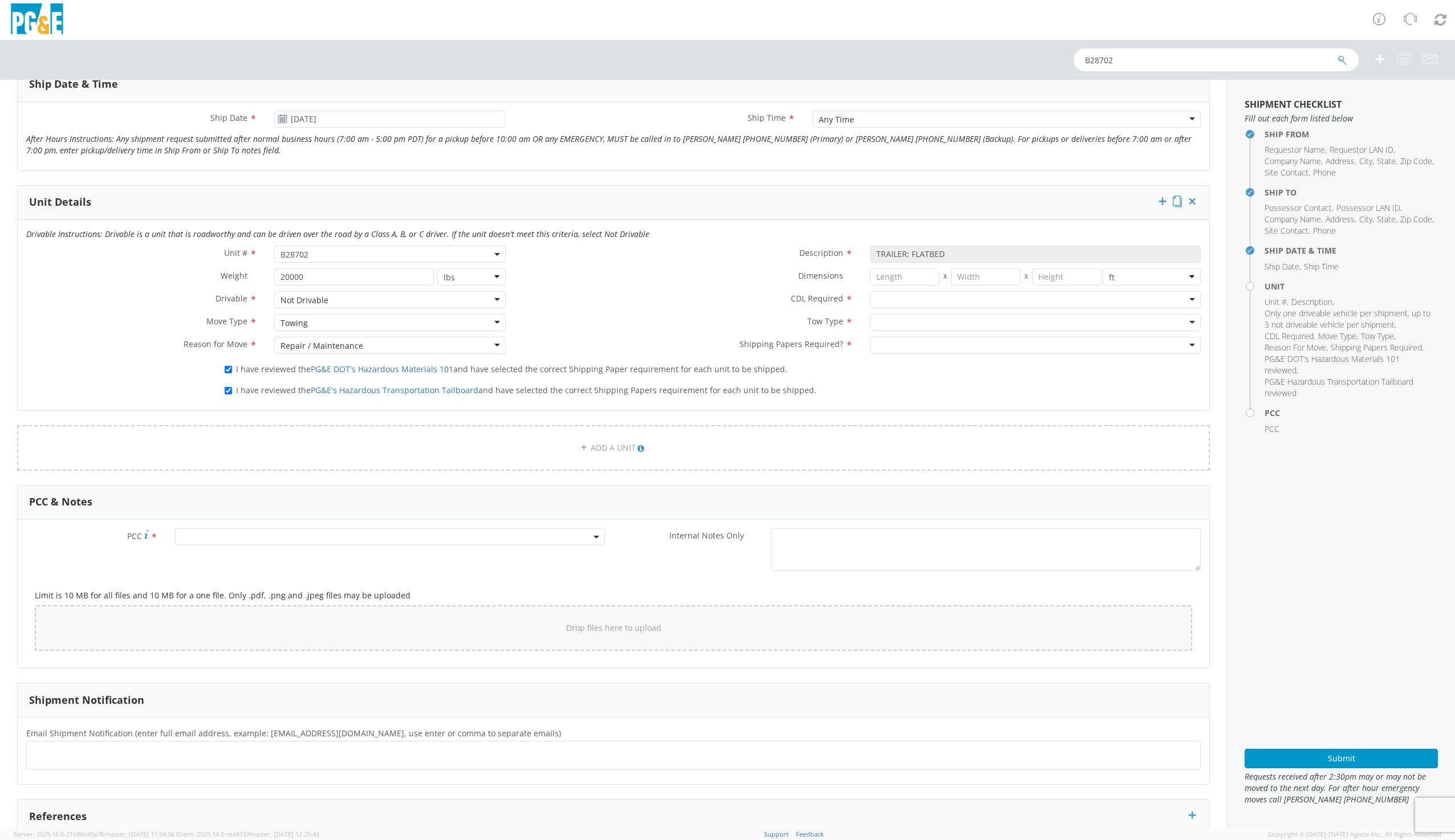
scroll to position [456, 0]
type textarea "B28699 EASMENT MACHINE ON TRAILER B28702 PINTLE WITH AIR BRAKES"
click at [877, 300] on div at bounding box center [1035, 299] width 331 height 17
click at [880, 323] on div at bounding box center [1035, 322] width 331 height 17
click at [903, 346] on div at bounding box center [1035, 344] width 331 height 17
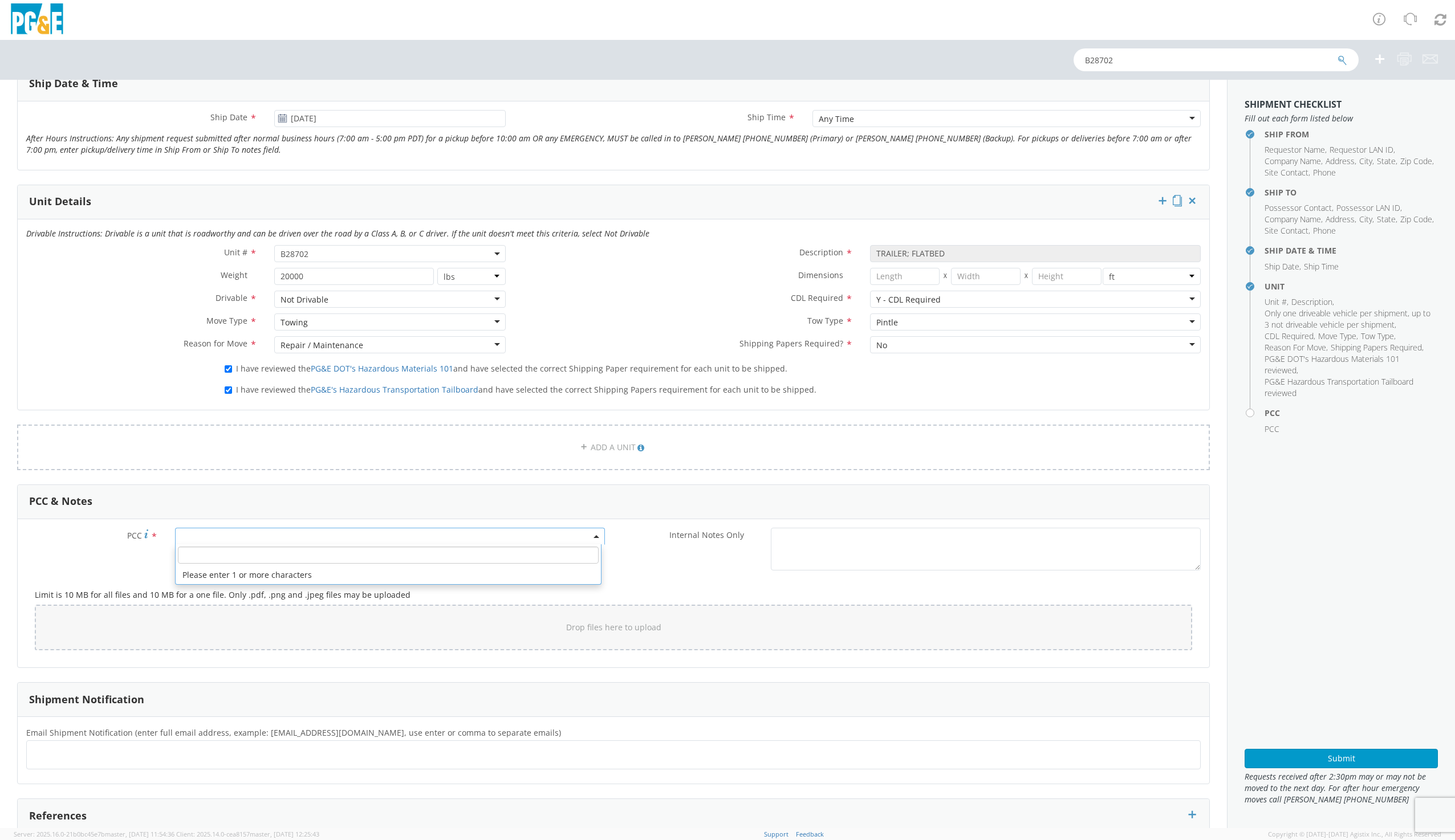
click at [265, 540] on span at bounding box center [390, 536] width 430 height 17
click at [257, 568] on span "Please enter 1 or more characters" at bounding box center [388, 564] width 427 height 41
click at [276, 552] on input "number" at bounding box center [389, 555] width 421 height 17
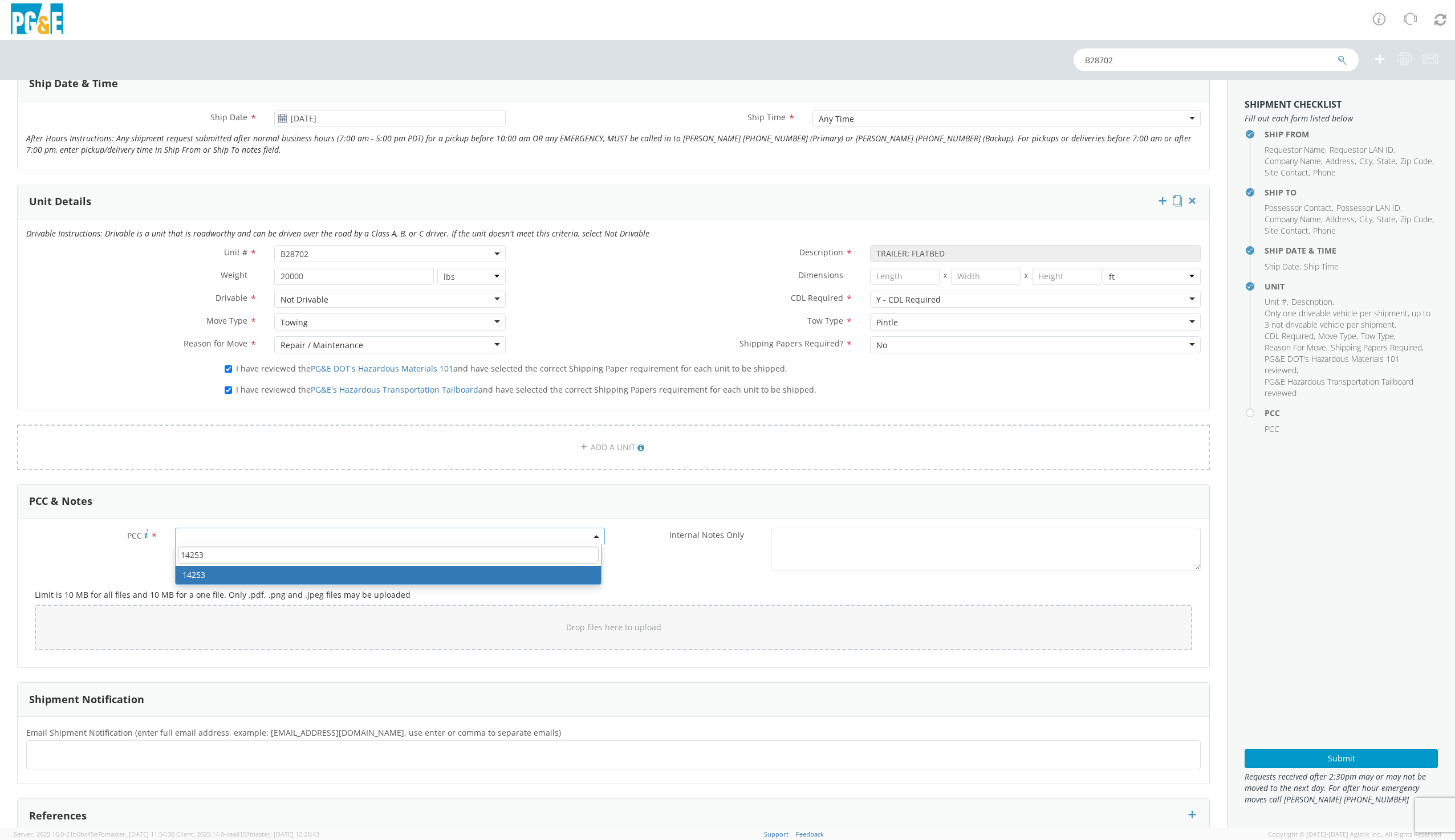
type input "14253"
select select "14253"
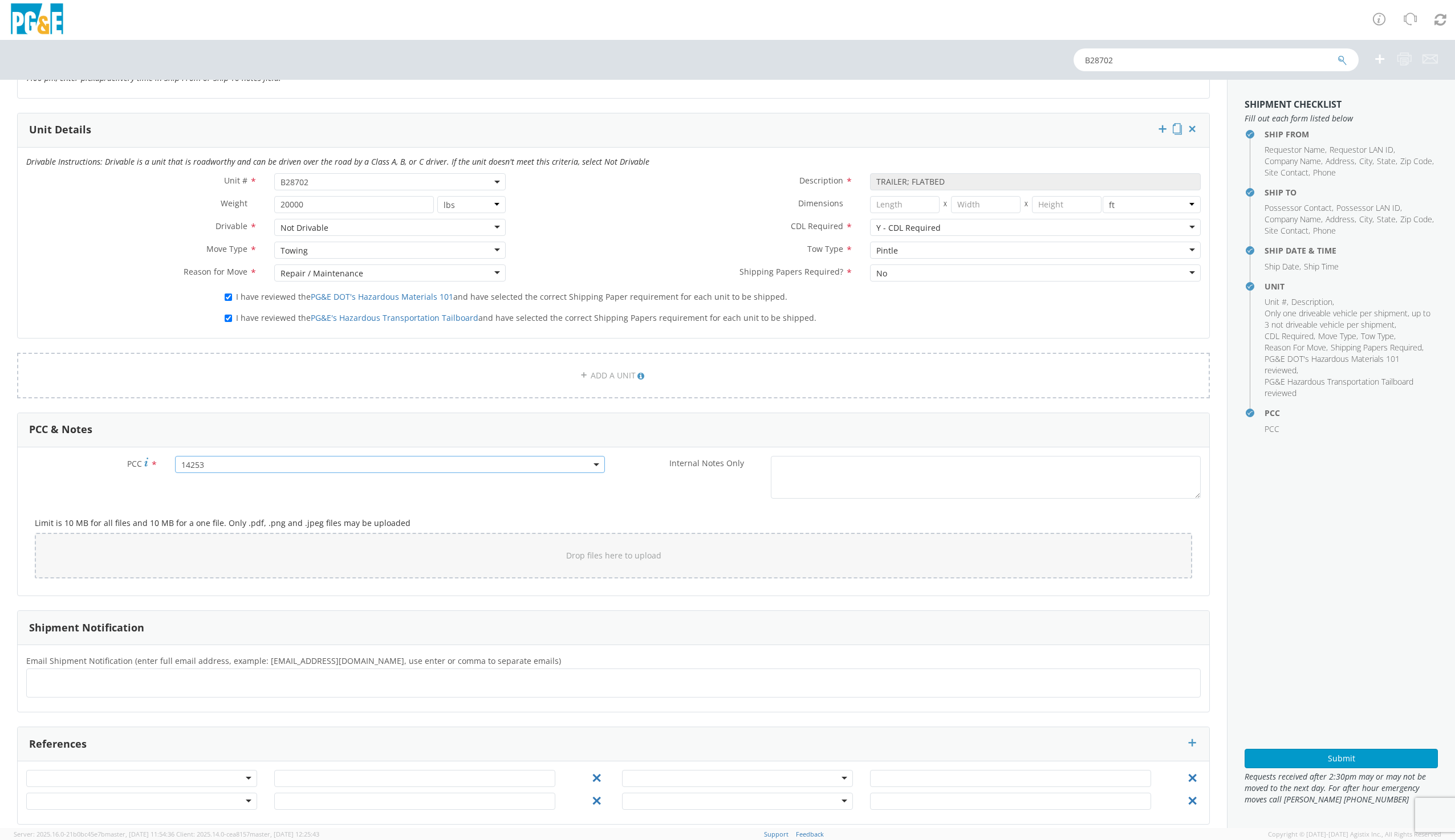
scroll to position [538, 0]
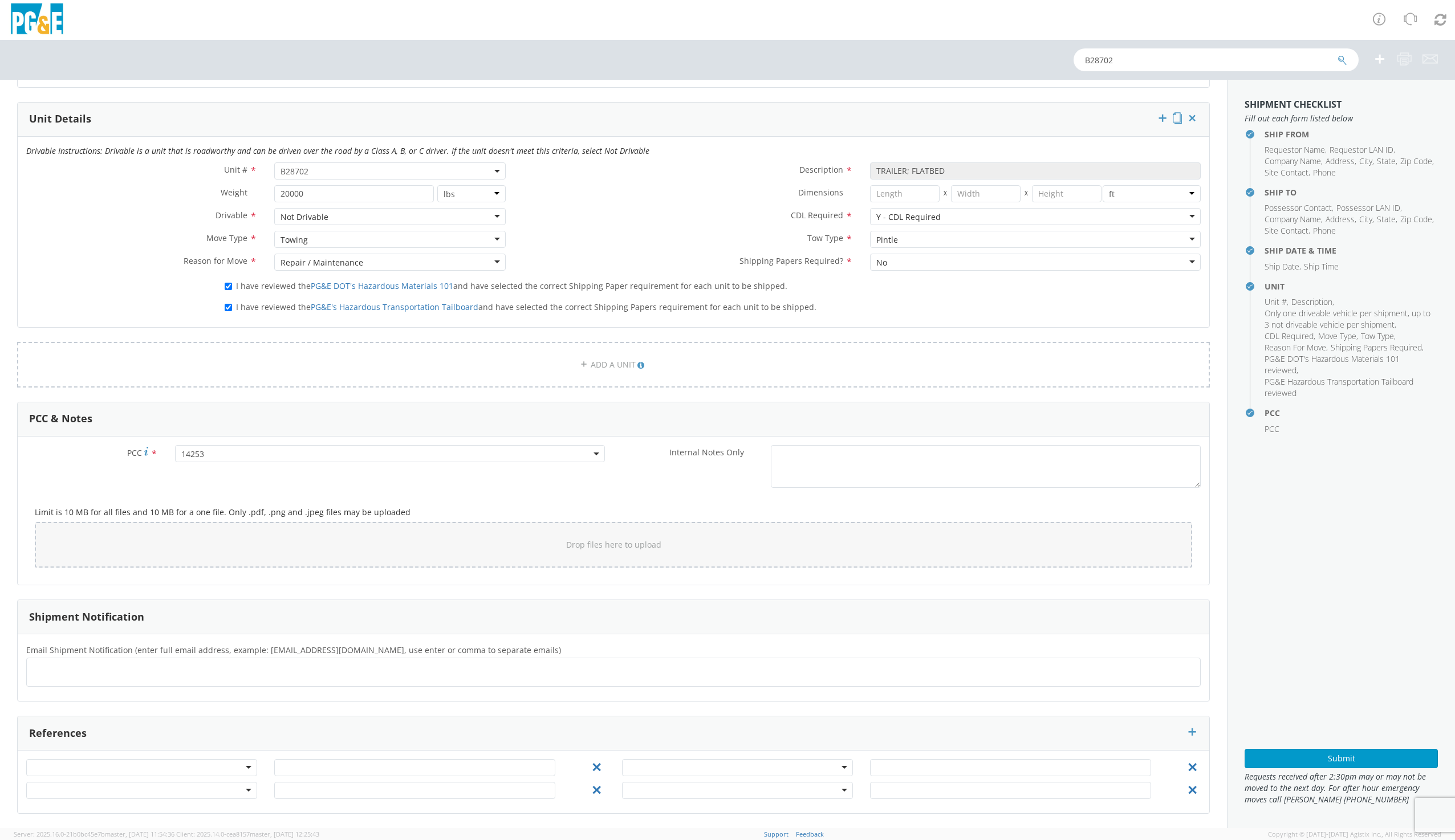
click at [87, 672] on ul at bounding box center [613, 672] width 1164 height 19
click at [92, 673] on ul at bounding box center [613, 672] width 1164 height 19
type input "M3HV@PGE.COM"
type input "IAV2@PGE.COM"
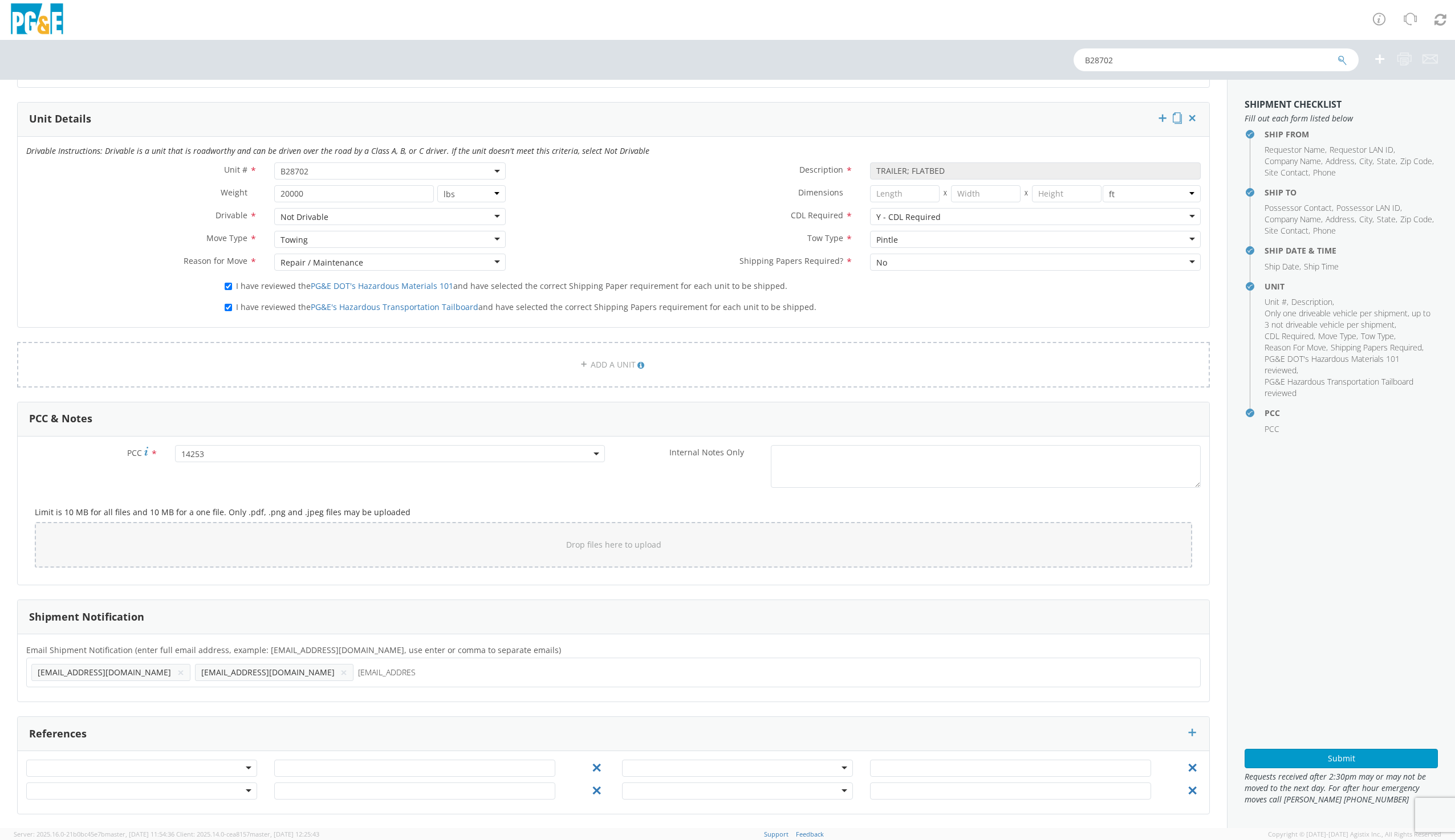
type input "G1MN@PGE.COM"
type input "TSD5@PGE.COM"
click at [433, 669] on ul "M3HV@PGE.COM × IAV2@PGE.COM × G1MN@PGE.COM × TSD5@PGE.COM ×" at bounding box center [613, 672] width 1164 height 19
type input "JPRW@PGE.COM"
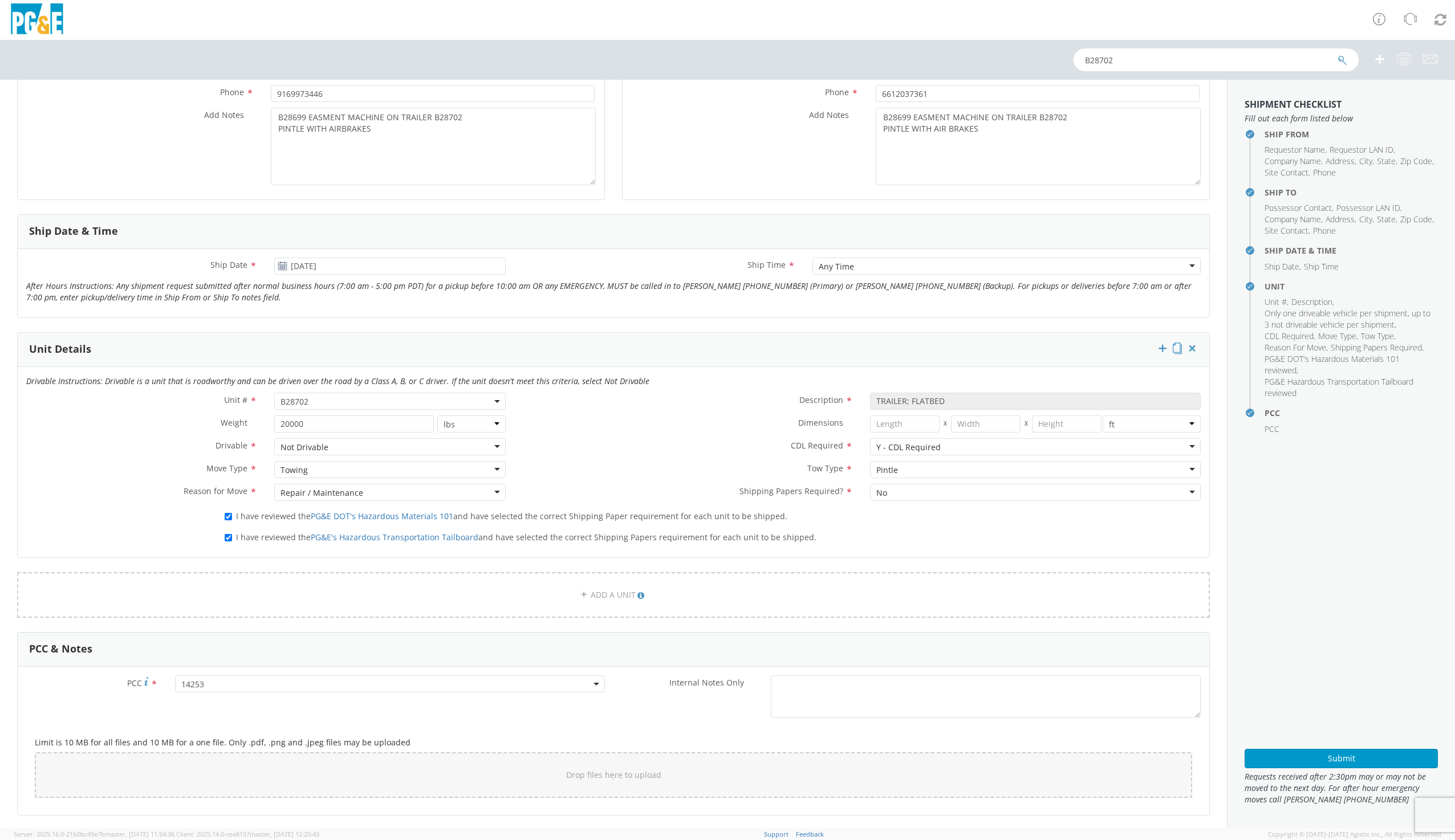
scroll to position [311, 0]
click at [1321, 757] on button "Submit" at bounding box center [1341, 758] width 193 height 19
